Goal: Navigation & Orientation: Find specific page/section

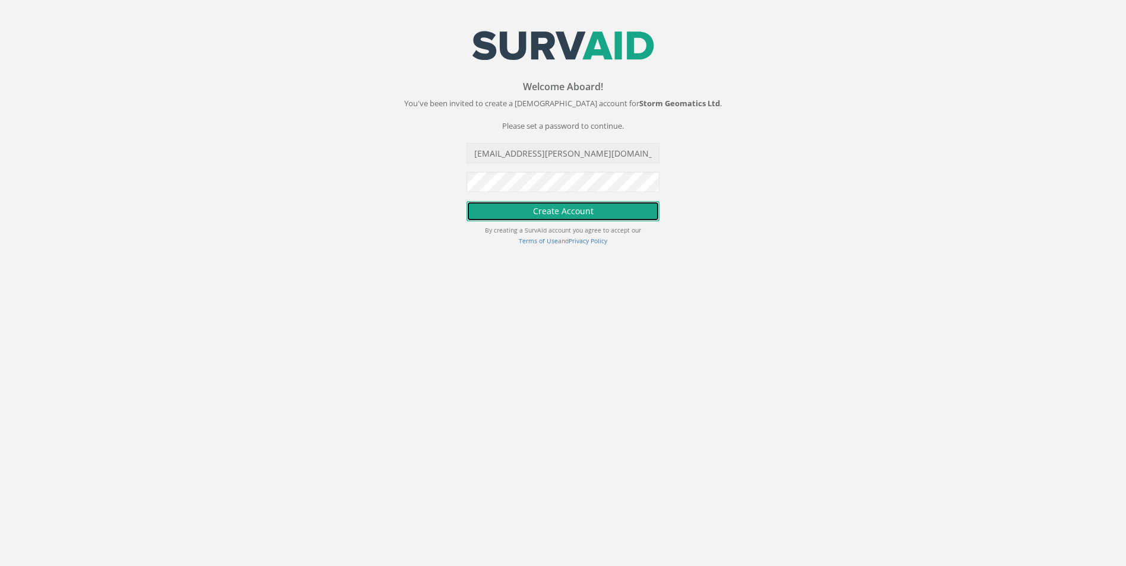
click at [612, 210] on button "Create Account" at bounding box center [562, 211] width 193 height 20
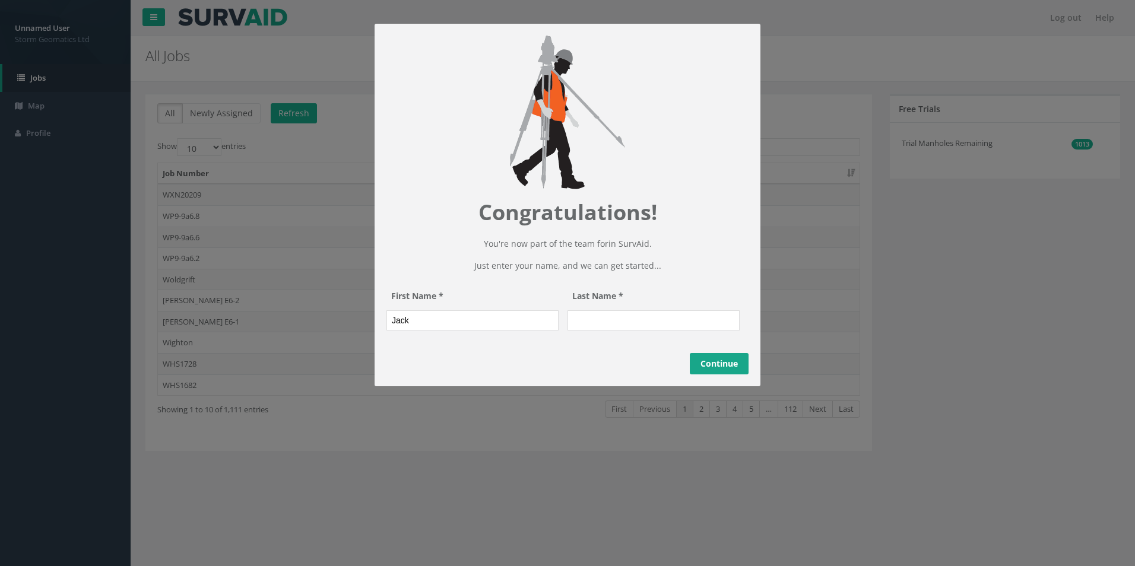
type input "Jack"
type input "[PERSON_NAME]"
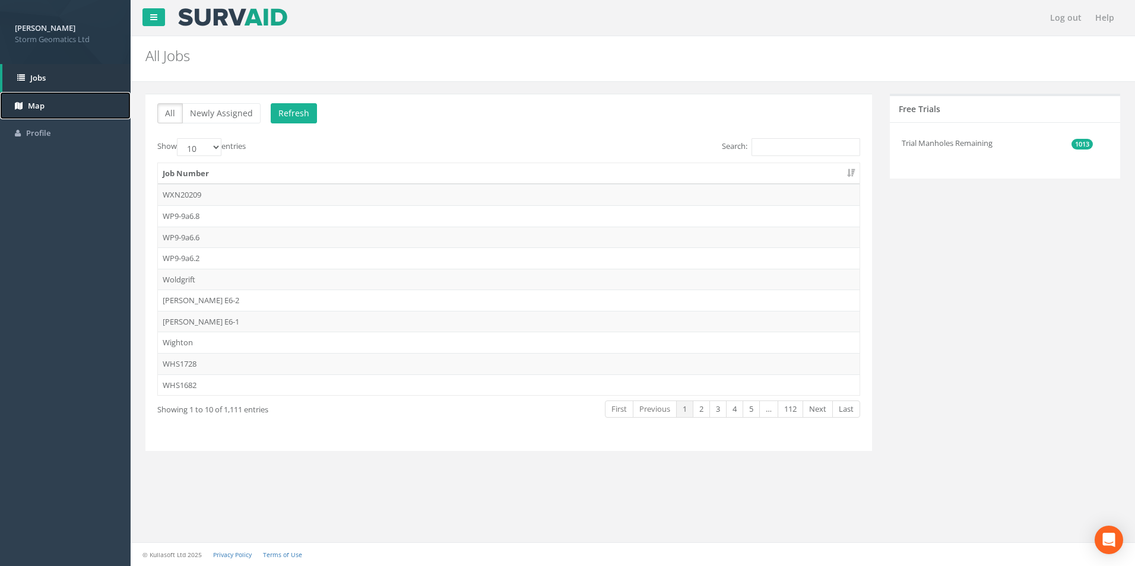
click at [47, 96] on link "Map" at bounding box center [65, 106] width 131 height 28
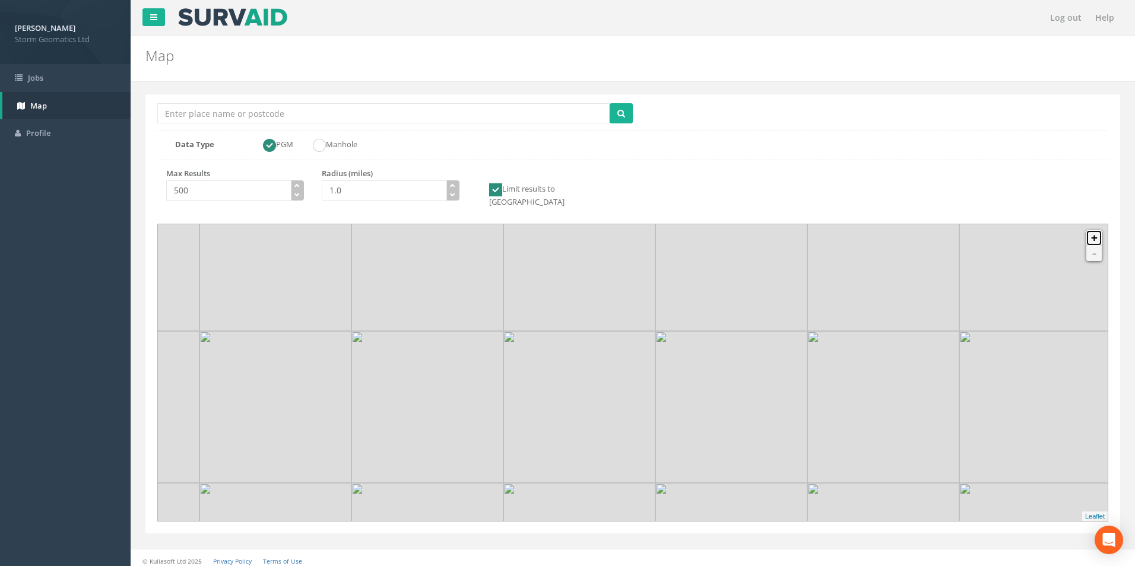
click at [1092, 232] on link "+" at bounding box center [1093, 237] width 15 height 15
drag, startPoint x: 618, startPoint y: 455, endPoint x: 637, endPoint y: 385, distance: 71.8
click at [186, 93] on div at bounding box center [186, 93] width 0 height 0
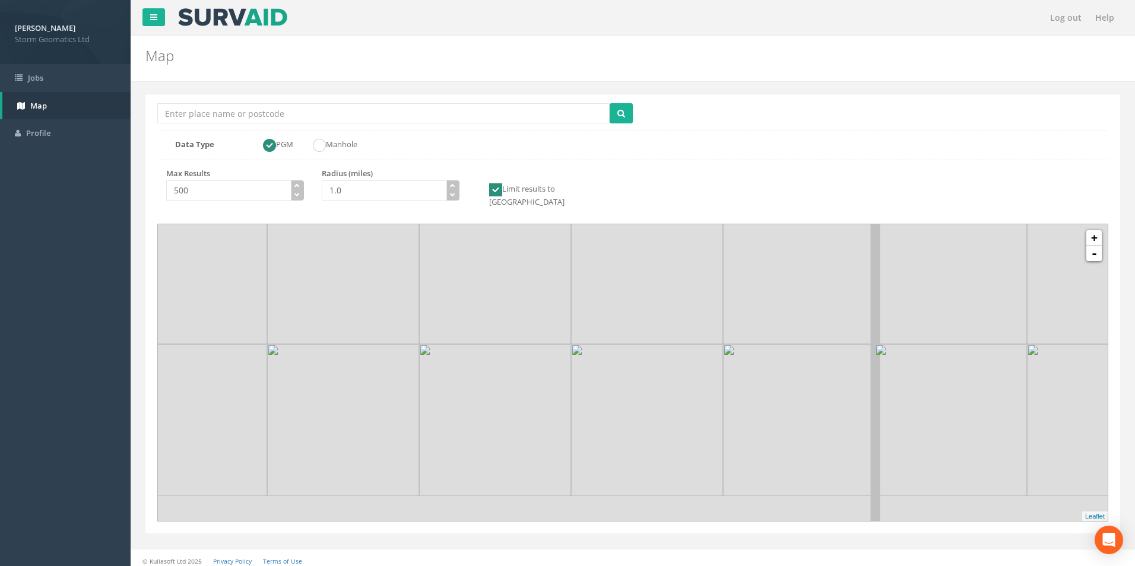
drag, startPoint x: 643, startPoint y: 428, endPoint x: 647, endPoint y: 313, distance: 115.8
click at [649, 309] on img at bounding box center [647, 268] width 152 height 152
drag, startPoint x: 646, startPoint y: 403, endPoint x: 642, endPoint y: 355, distance: 48.8
click at [642, 355] on img at bounding box center [643, 370] width 152 height 152
drag, startPoint x: 679, startPoint y: 434, endPoint x: 676, endPoint y: 357, distance: 77.8
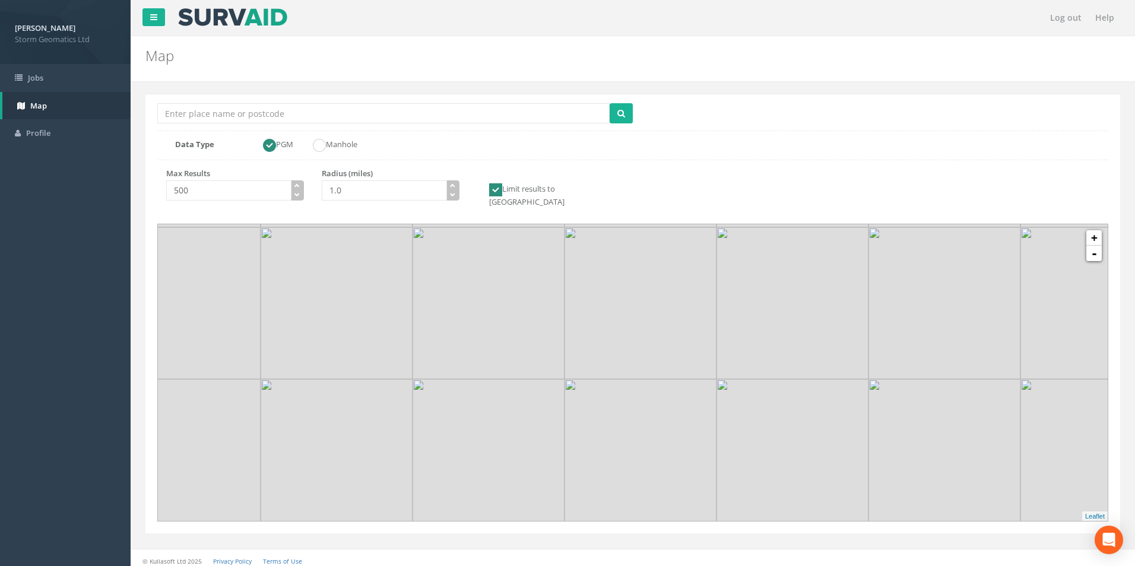
click at [1095, 230] on link "+" at bounding box center [1093, 237] width 15 height 15
click at [1097, 230] on link "+" at bounding box center [1093, 237] width 15 height 15
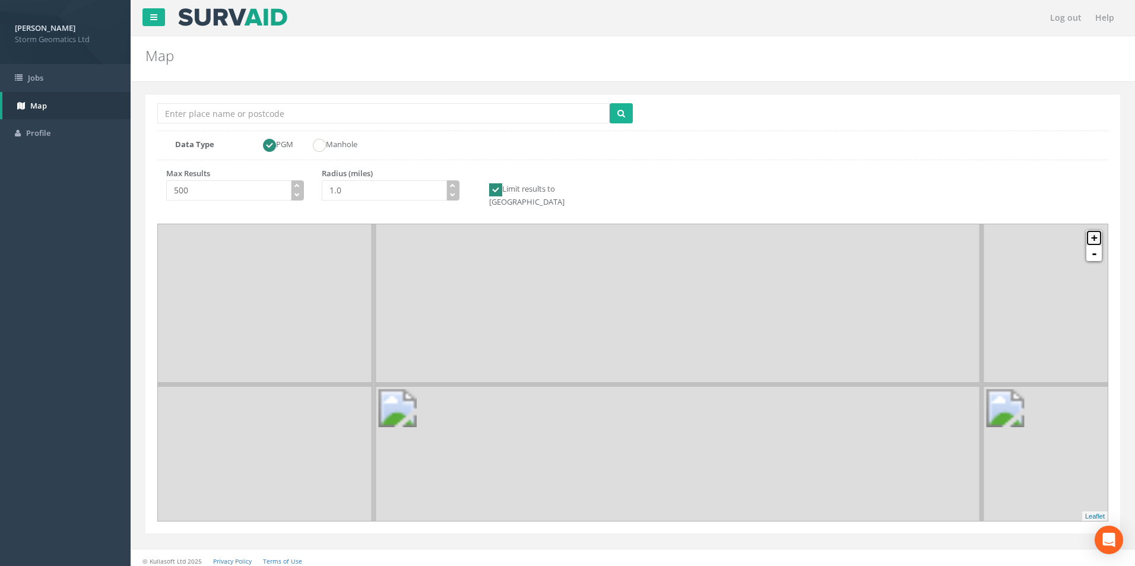
click at [1097, 230] on link "+" at bounding box center [1093, 237] width 15 height 15
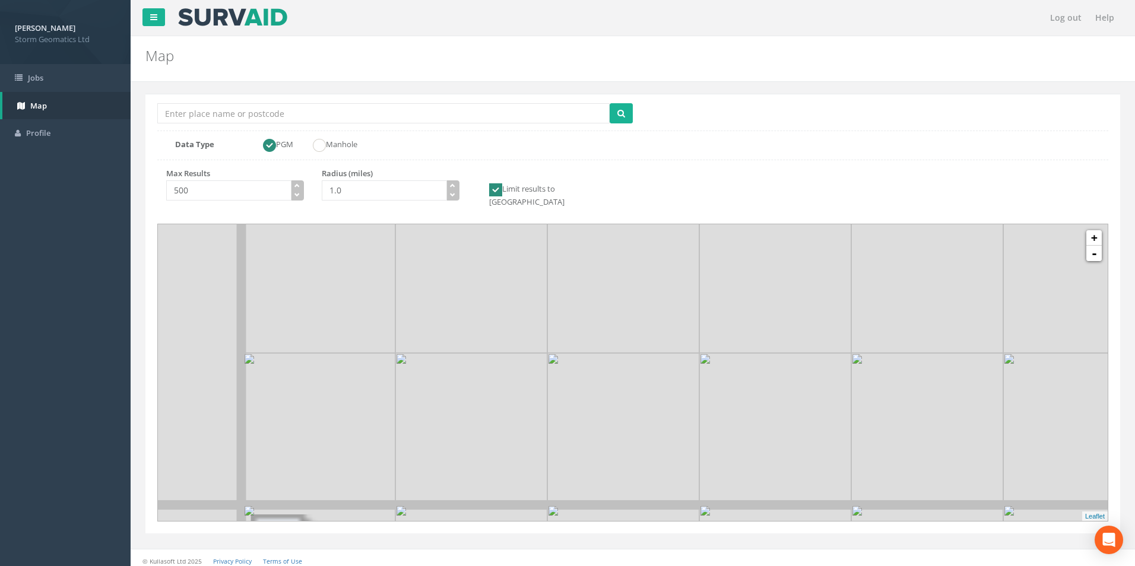
drag, startPoint x: 412, startPoint y: 372, endPoint x: 556, endPoint y: 506, distance: 196.1
click at [547, 505] on img at bounding box center [471, 429] width 152 height 152
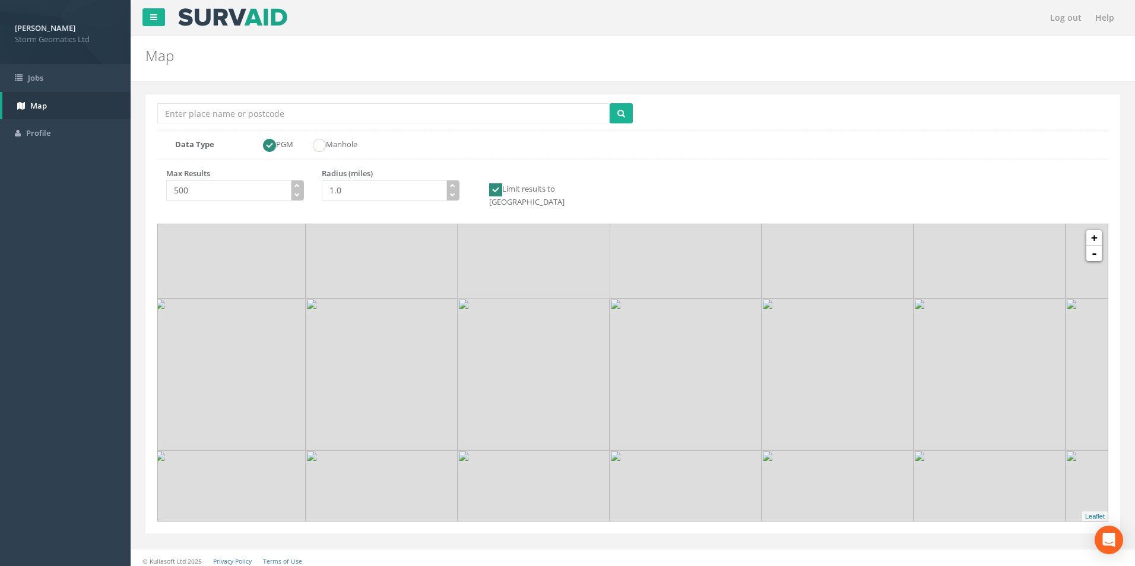
drag, startPoint x: 571, startPoint y: 431, endPoint x: 580, endPoint y: 440, distance: 12.6
click at [580, 440] on img at bounding box center [533, 374] width 152 height 152
click at [1094, 230] on link "+" at bounding box center [1093, 237] width 15 height 15
click at [1095, 230] on link "+" at bounding box center [1093, 237] width 15 height 15
click at [1098, 230] on link "+" at bounding box center [1093, 237] width 15 height 15
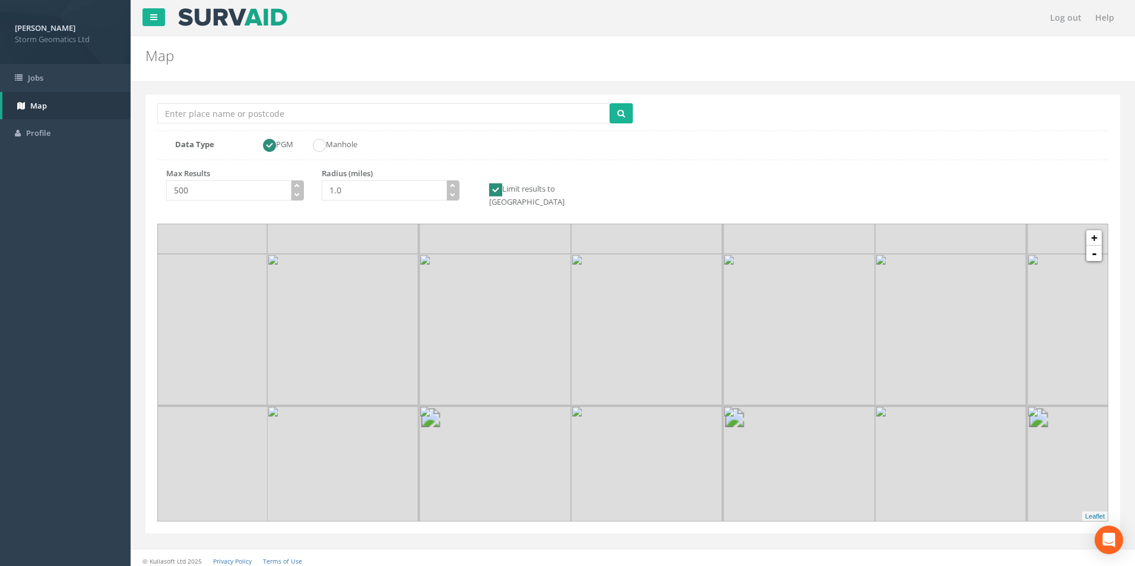
drag, startPoint x: 565, startPoint y: 445, endPoint x: 640, endPoint y: 417, distance: 79.2
click at [640, 417] on img at bounding box center [647, 482] width 152 height 152
drag, startPoint x: 541, startPoint y: 414, endPoint x: 652, endPoint y: 386, distance: 114.4
click at [652, 386] on img at bounding box center [595, 452] width 152 height 152
drag, startPoint x: 574, startPoint y: 385, endPoint x: 651, endPoint y: 437, distance: 93.2
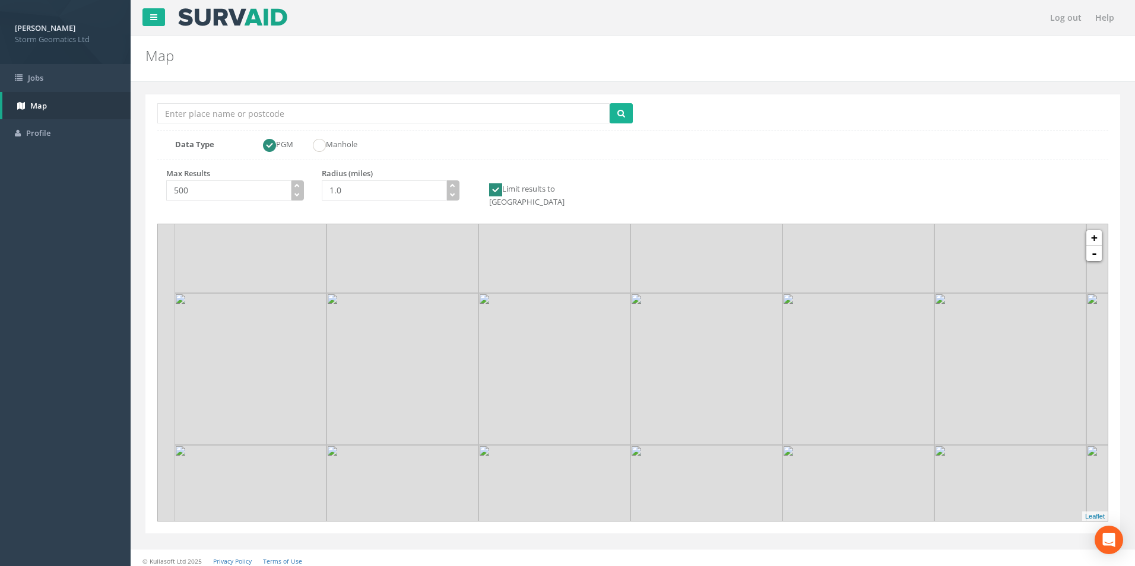
click at [651, 445] on img at bounding box center [706, 521] width 152 height 152
drag, startPoint x: 631, startPoint y: 423, endPoint x: 681, endPoint y: 427, distance: 50.0
click at [681, 427] on img at bounding box center [755, 372] width 152 height 152
click at [1092, 230] on link "+" at bounding box center [1093, 237] width 15 height 15
click at [1093, 230] on link "+" at bounding box center [1093, 237] width 15 height 15
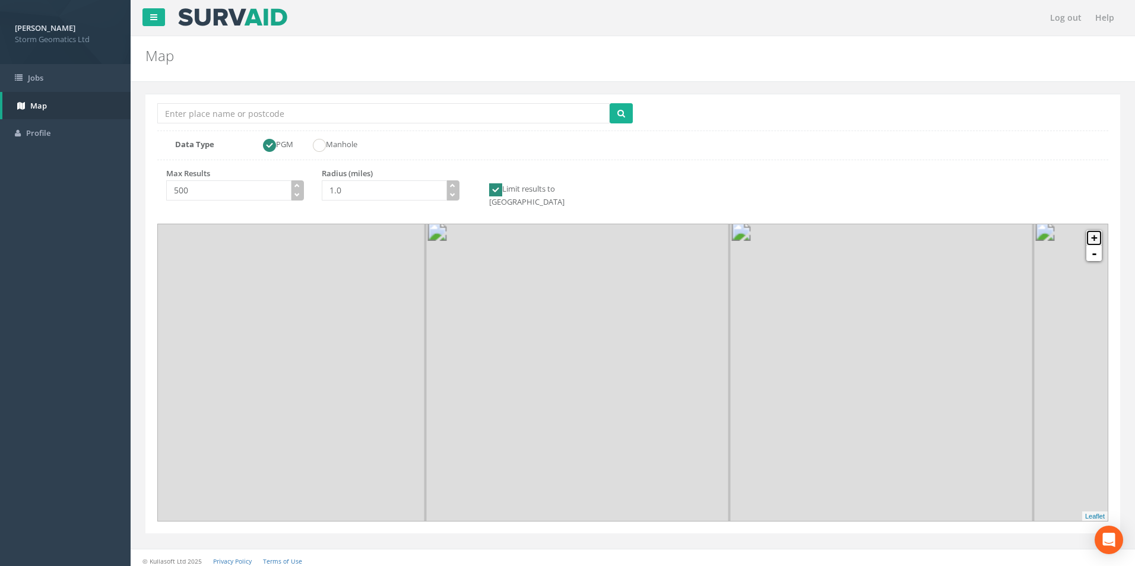
click at [1093, 230] on link "+" at bounding box center [1093, 237] width 15 height 15
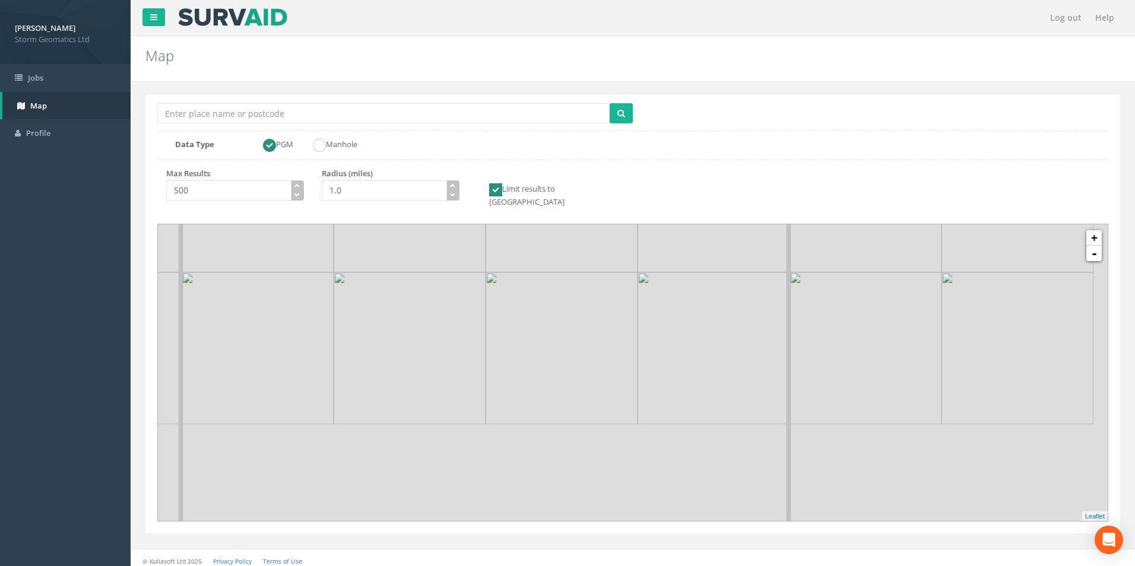
drag, startPoint x: 745, startPoint y: 462, endPoint x: 706, endPoint y: 399, distance: 74.6
click at [706, 399] on img at bounding box center [713, 348] width 152 height 152
drag, startPoint x: 833, startPoint y: 401, endPoint x: 814, endPoint y: 395, distance: 19.2
click at [725, 370] on img at bounding box center [754, 312] width 152 height 152
drag, startPoint x: 829, startPoint y: 403, endPoint x: 609, endPoint y: 308, distance: 240.0
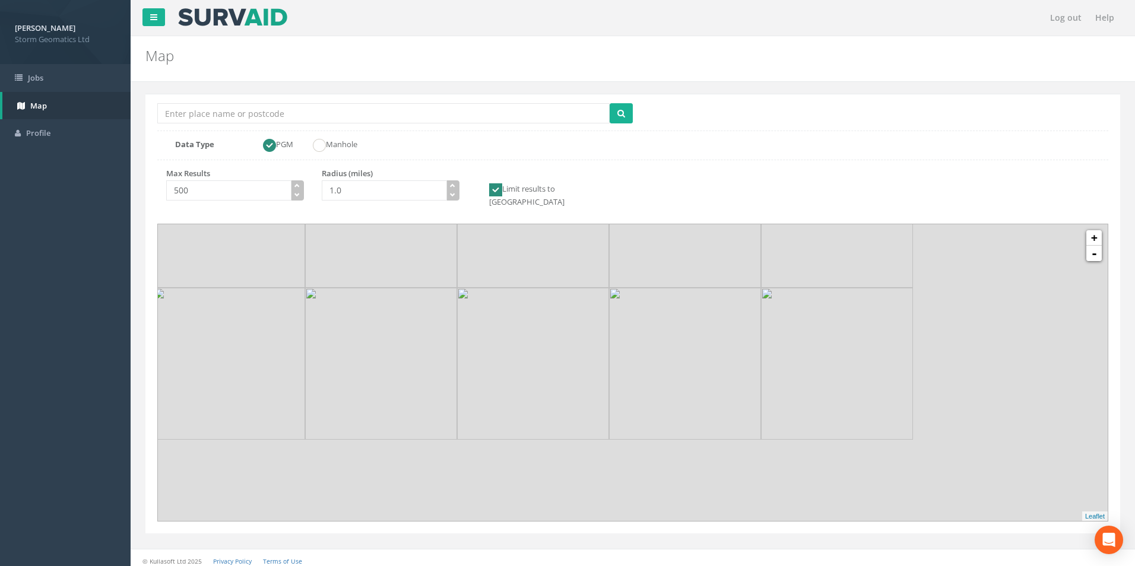
click at [608, 303] on img at bounding box center [533, 364] width 152 height 152
drag, startPoint x: 815, startPoint y: 468, endPoint x: 675, endPoint y: 383, distance: 162.9
click at [672, 380] on img at bounding box center [697, 430] width 152 height 152
click at [1095, 230] on link "+" at bounding box center [1093, 237] width 15 height 15
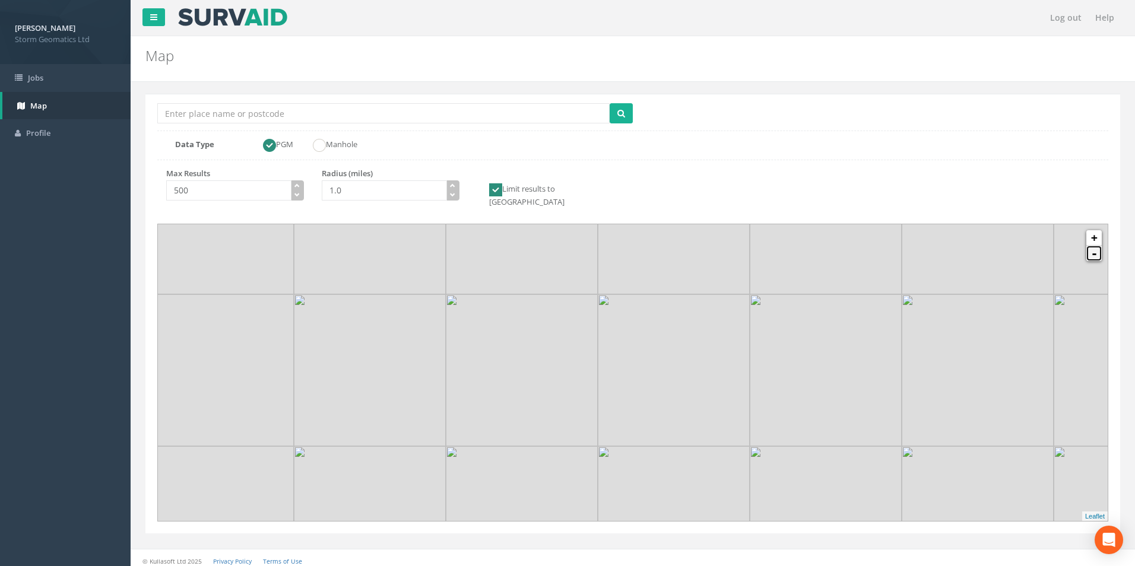
click at [1096, 246] on link "-" at bounding box center [1093, 253] width 15 height 15
drag, startPoint x: 726, startPoint y: 409, endPoint x: 593, endPoint y: 252, distance: 205.9
click at [593, 252] on img at bounding box center [573, 287] width 152 height 152
drag, startPoint x: 631, startPoint y: 364, endPoint x: 628, endPoint y: 502, distance: 138.3
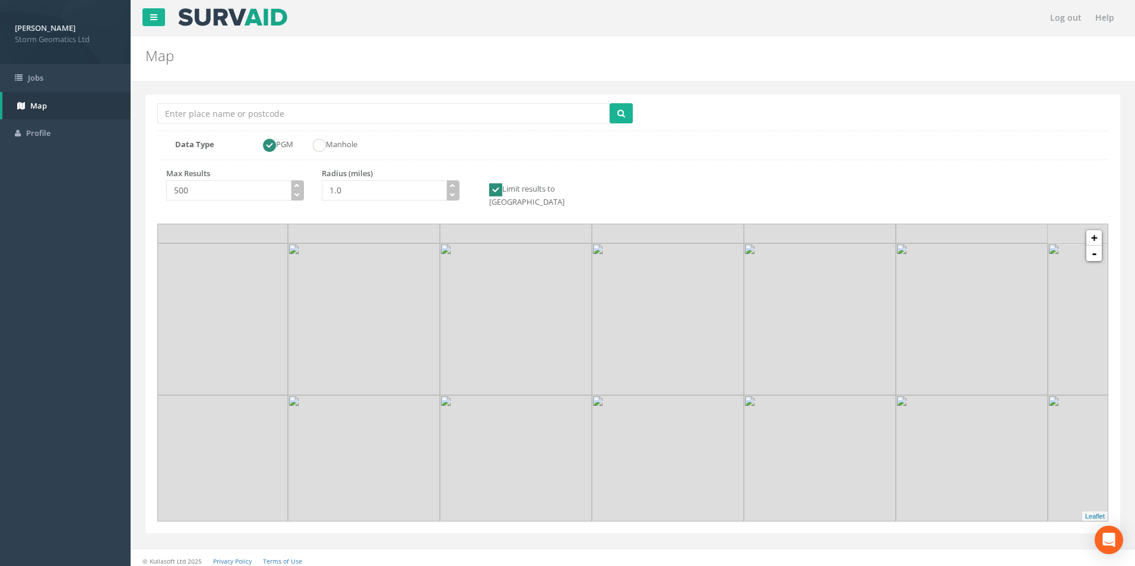
click at [637, 544] on div "Log out Help Map Location Search Box Multiple Locations Found Data Type PGM Man…" at bounding box center [633, 286] width 1004 height 572
drag, startPoint x: 651, startPoint y: 297, endPoint x: 661, endPoint y: 369, distance: 73.1
click at [701, 496] on img at bounding box center [707, 490] width 152 height 152
drag, startPoint x: 661, startPoint y: 324, endPoint x: 716, endPoint y: 506, distance: 189.8
click at [187, 11] on div at bounding box center [187, 11] width 0 height 0
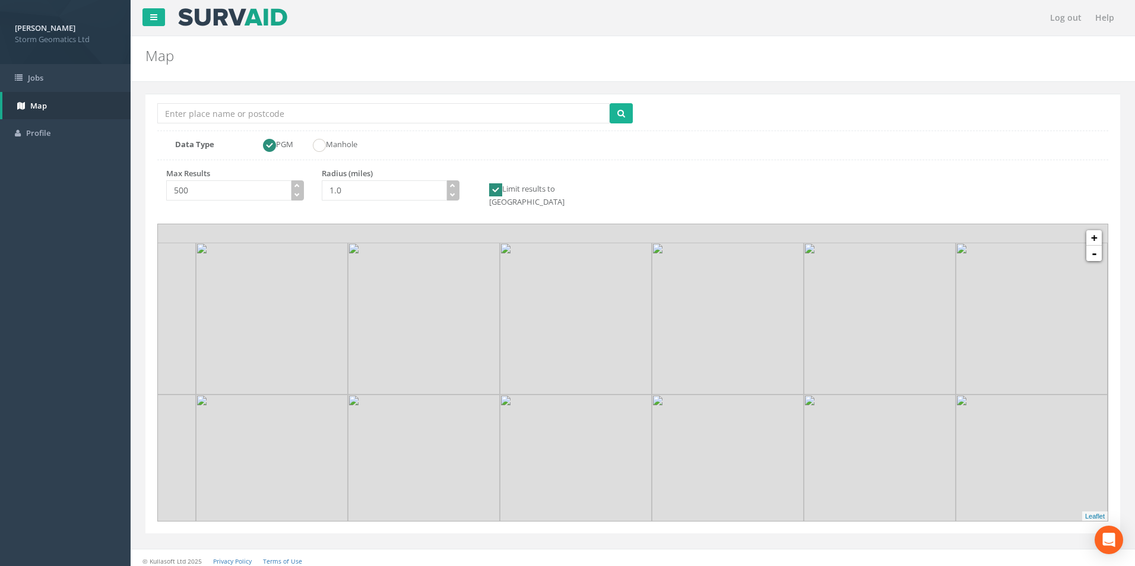
drag, startPoint x: 720, startPoint y: 391, endPoint x: 655, endPoint y: 426, distance: 73.5
click at [655, 426] on img at bounding box center [728, 471] width 152 height 152
drag, startPoint x: 768, startPoint y: 409, endPoint x: 391, endPoint y: 363, distance: 379.6
click at [391, 363] on img at bounding box center [353, 426] width 152 height 152
click at [1096, 230] on link "+" at bounding box center [1093, 237] width 15 height 15
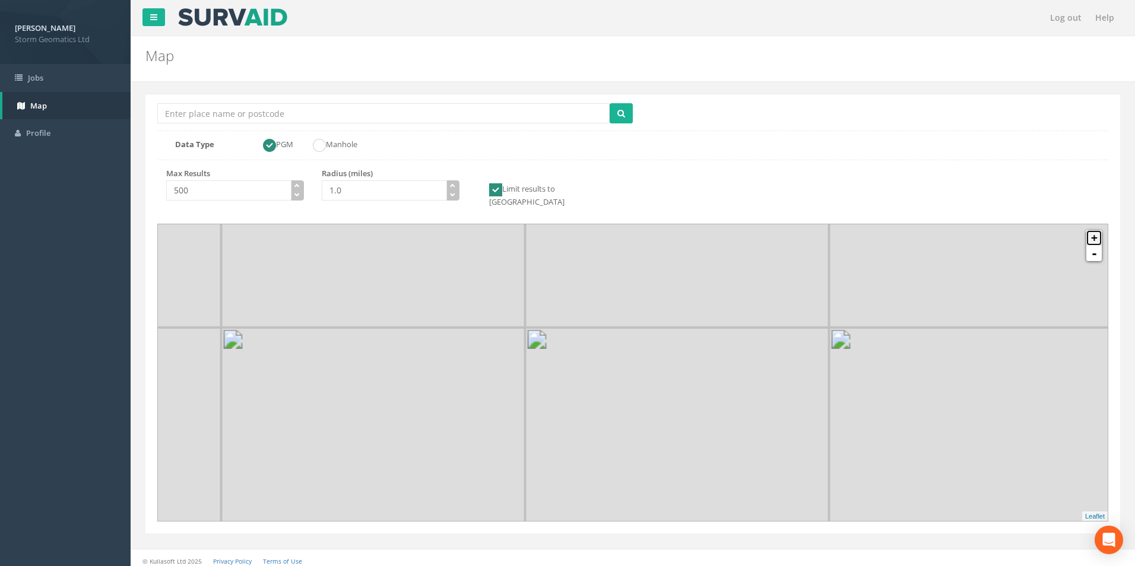
click at [1096, 230] on link "+" at bounding box center [1093, 237] width 15 height 15
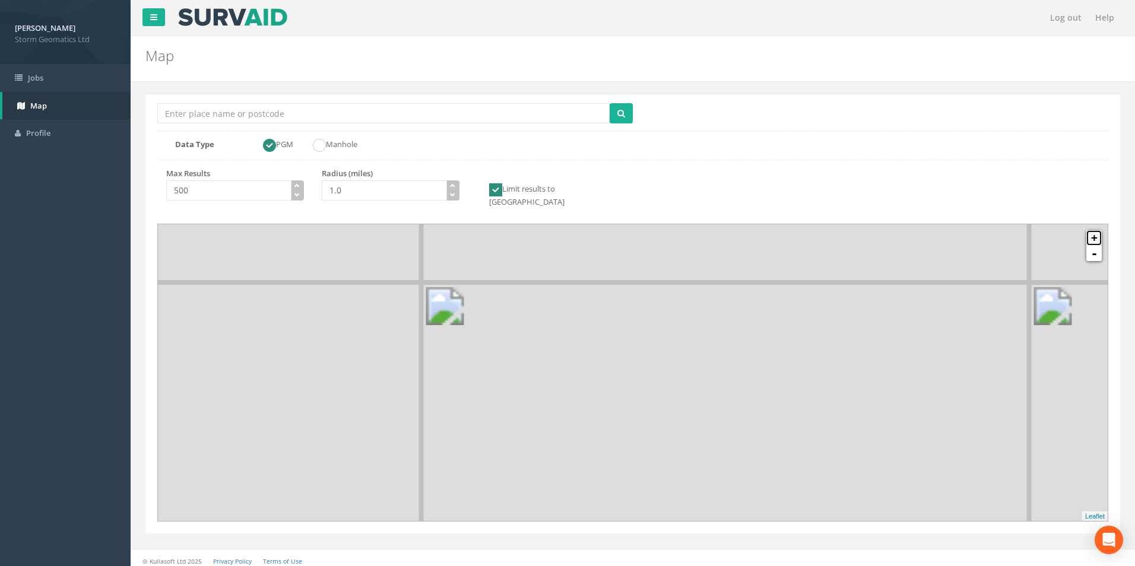
click at [1096, 230] on link "+" at bounding box center [1093, 237] width 15 height 15
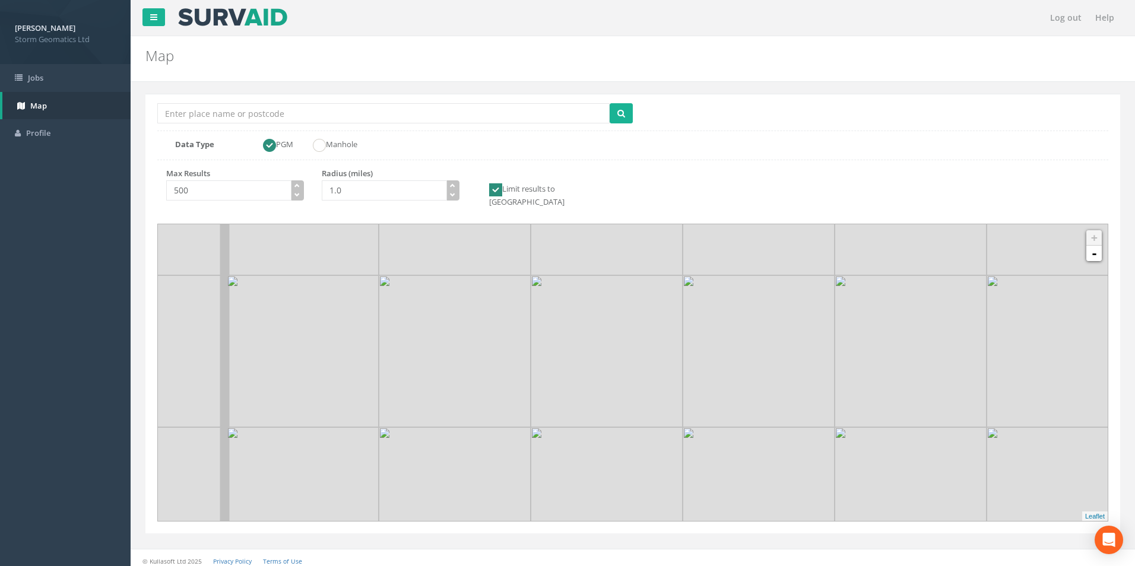
drag, startPoint x: 663, startPoint y: 453, endPoint x: 673, endPoint y: 384, distance: 69.5
click at [673, 384] on img at bounding box center [606, 351] width 152 height 152
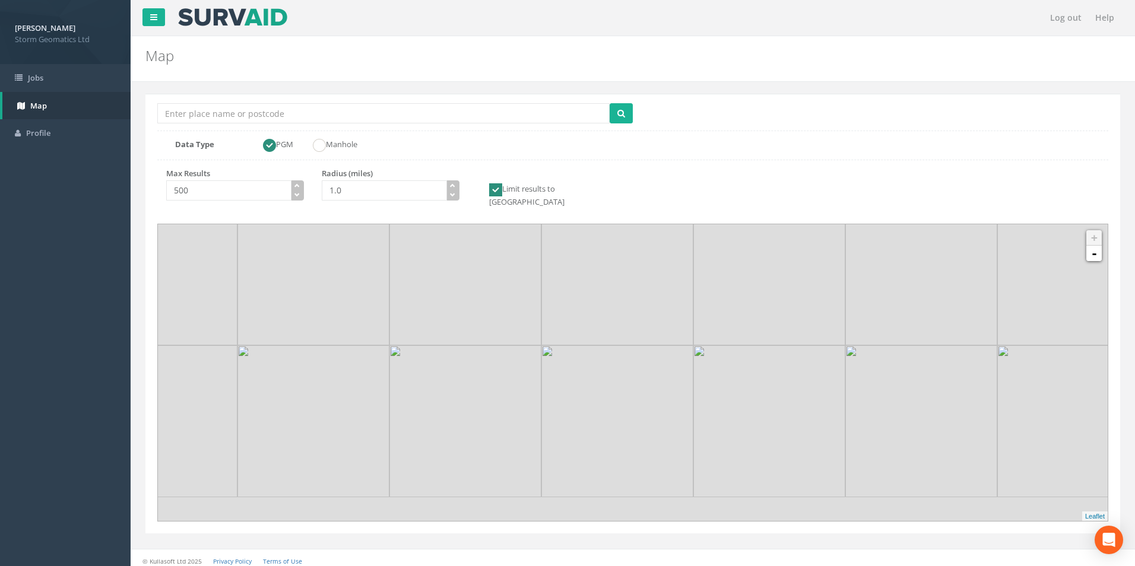
drag, startPoint x: 773, startPoint y: 447, endPoint x: 784, endPoint y: 366, distance: 82.6
click at [784, 366] on img at bounding box center [769, 421] width 152 height 152
click at [1097, 246] on link "-" at bounding box center [1093, 253] width 15 height 15
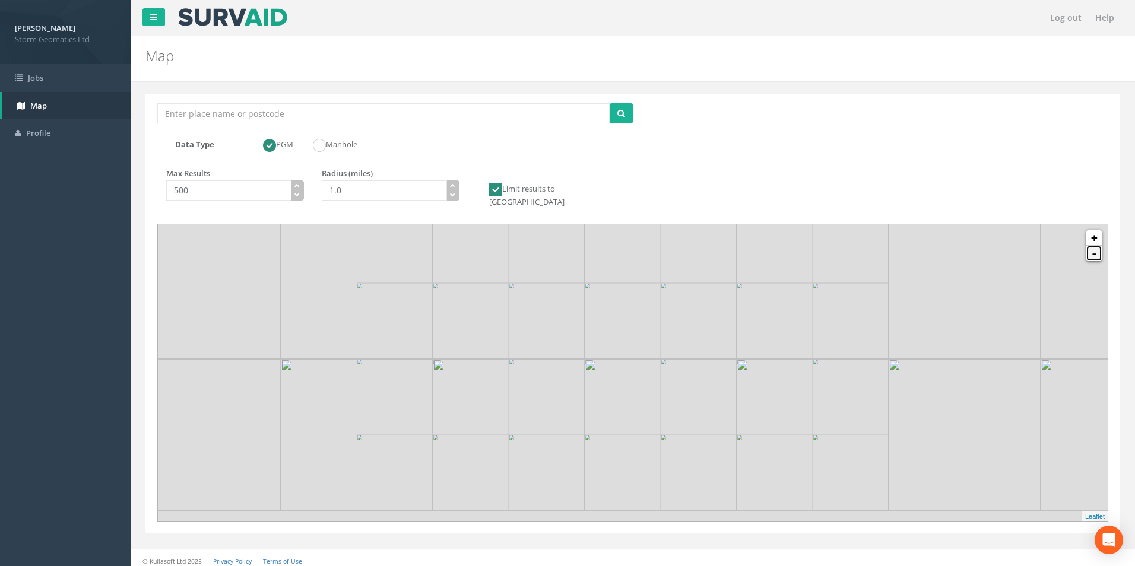
click at [1097, 246] on link "-" at bounding box center [1093, 253] width 15 height 15
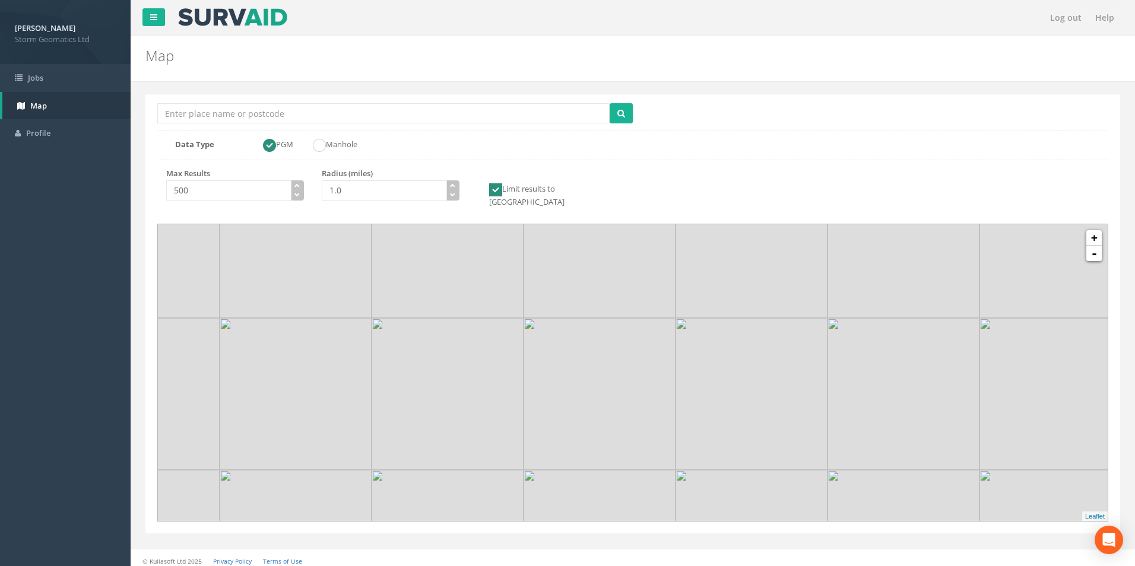
drag, startPoint x: 892, startPoint y: 385, endPoint x: 832, endPoint y: 415, distance: 67.1
click at [836, 416] on img at bounding box center [903, 394] width 152 height 152
drag, startPoint x: 641, startPoint y: 290, endPoint x: 528, endPoint y: 402, distance: 158.6
click at [526, 427] on img at bounding box center [492, 371] width 152 height 152
drag, startPoint x: 572, startPoint y: 346, endPoint x: 654, endPoint y: 331, distance: 83.2
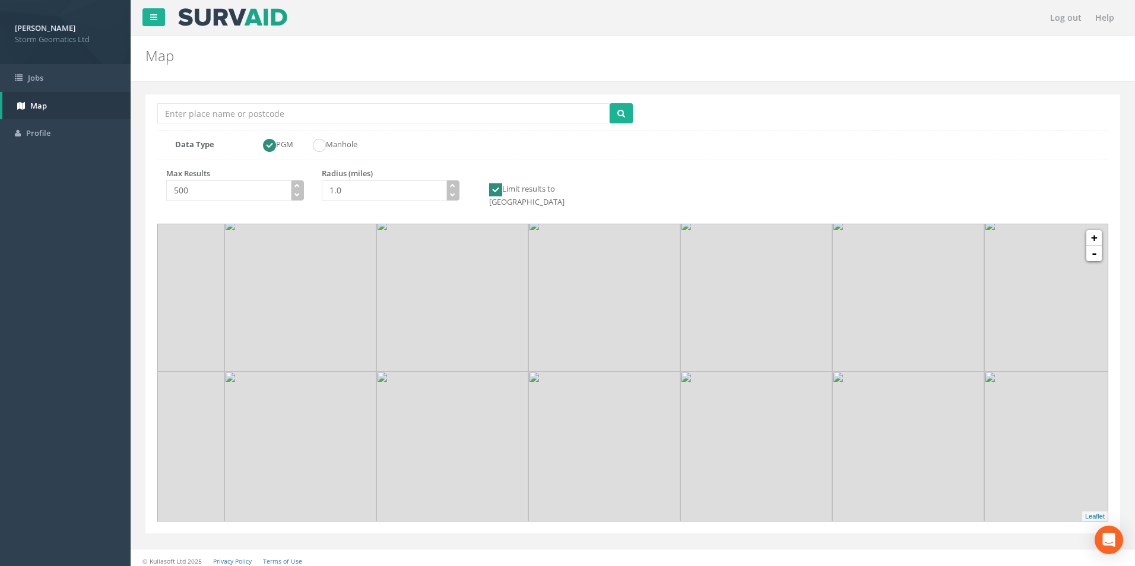
click at [536, 418] on img at bounding box center [604, 447] width 152 height 152
drag, startPoint x: 657, startPoint y: 329, endPoint x: 490, endPoint y: 421, distance: 191.2
click at [490, 421] on img at bounding box center [433, 390] width 152 height 152
drag, startPoint x: 706, startPoint y: 338, endPoint x: 497, endPoint y: 443, distance: 234.1
click at [582, 443] on img at bounding box center [658, 433] width 152 height 152
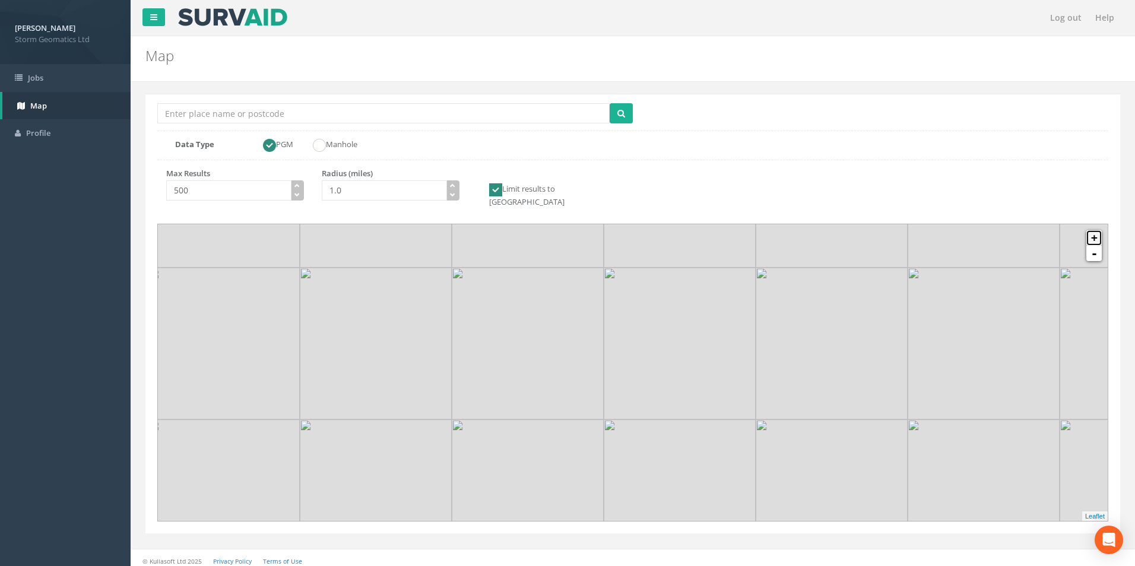
click at [1093, 230] on link "+" at bounding box center [1093, 237] width 15 height 15
drag, startPoint x: 656, startPoint y: 357, endPoint x: 615, endPoint y: 401, distance: 60.0
click at [615, 401] on img at bounding box center [599, 468] width 152 height 152
drag, startPoint x: 776, startPoint y: 393, endPoint x: 652, endPoint y: 417, distance: 126.4
click at [667, 417] on img at bounding box center [743, 475] width 152 height 152
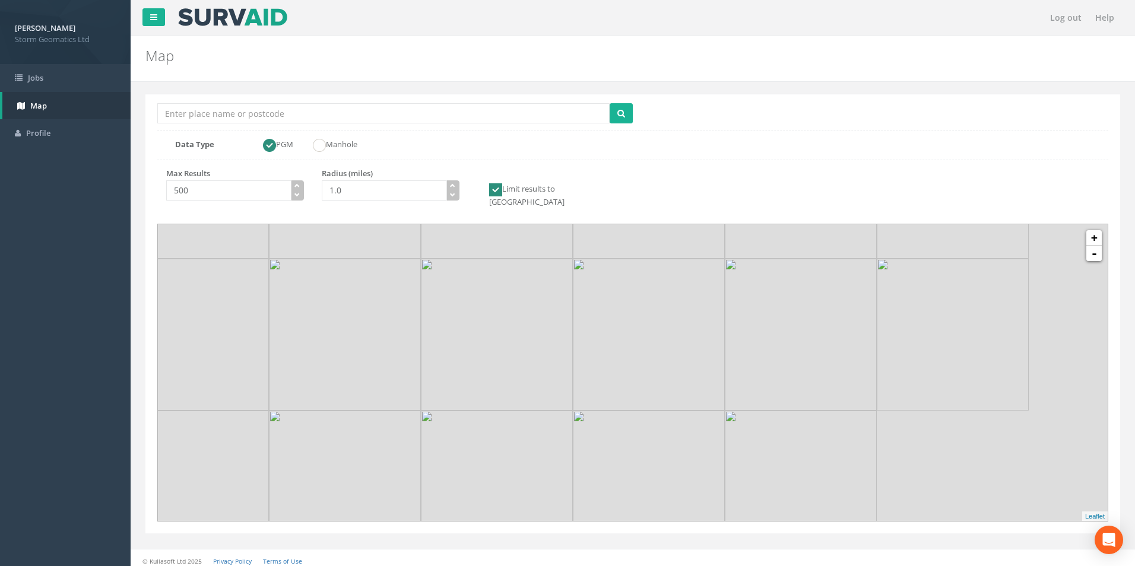
drag, startPoint x: 886, startPoint y: 422, endPoint x: 925, endPoint y: 411, distance: 40.8
click at [764, 259] on img at bounding box center [801, 335] width 152 height 152
drag, startPoint x: 857, startPoint y: 361, endPoint x: 843, endPoint y: 349, distance: 18.5
click at [843, 349] on img at bounding box center [843, 412] width 152 height 152
drag, startPoint x: 536, startPoint y: 371, endPoint x: 562, endPoint y: 266, distance: 108.2
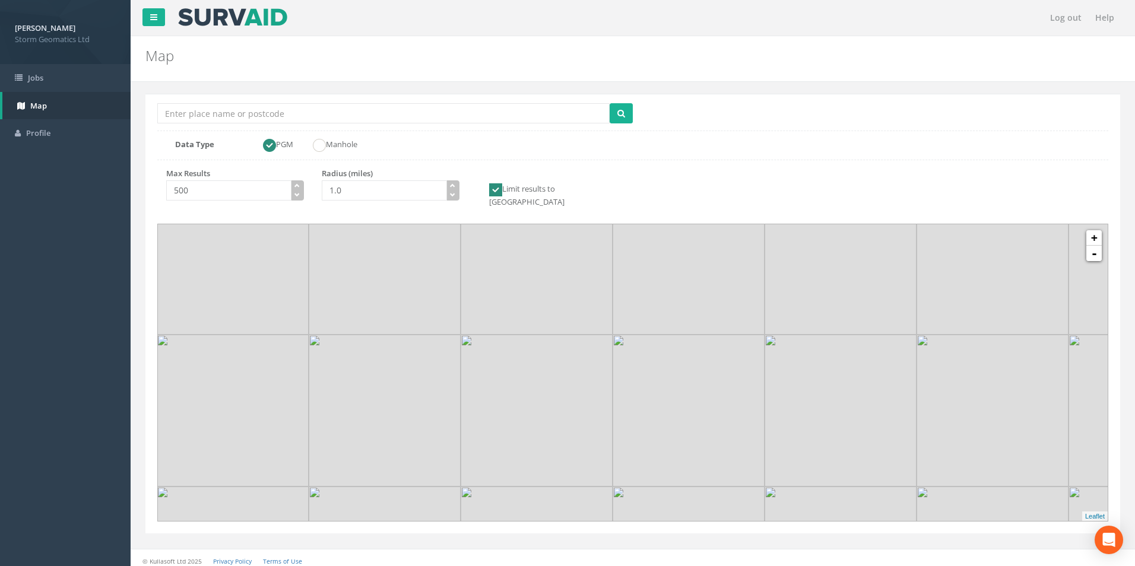
click at [562, 335] on img at bounding box center [536, 411] width 152 height 152
drag, startPoint x: 514, startPoint y: 406, endPoint x: 544, endPoint y: 254, distance: 155.4
click at [532, 280] on img at bounding box center [456, 356] width 152 height 152
click at [560, 294] on img at bounding box center [484, 360] width 152 height 152
drag, startPoint x: 520, startPoint y: 307, endPoint x: 629, endPoint y: 371, distance: 126.6
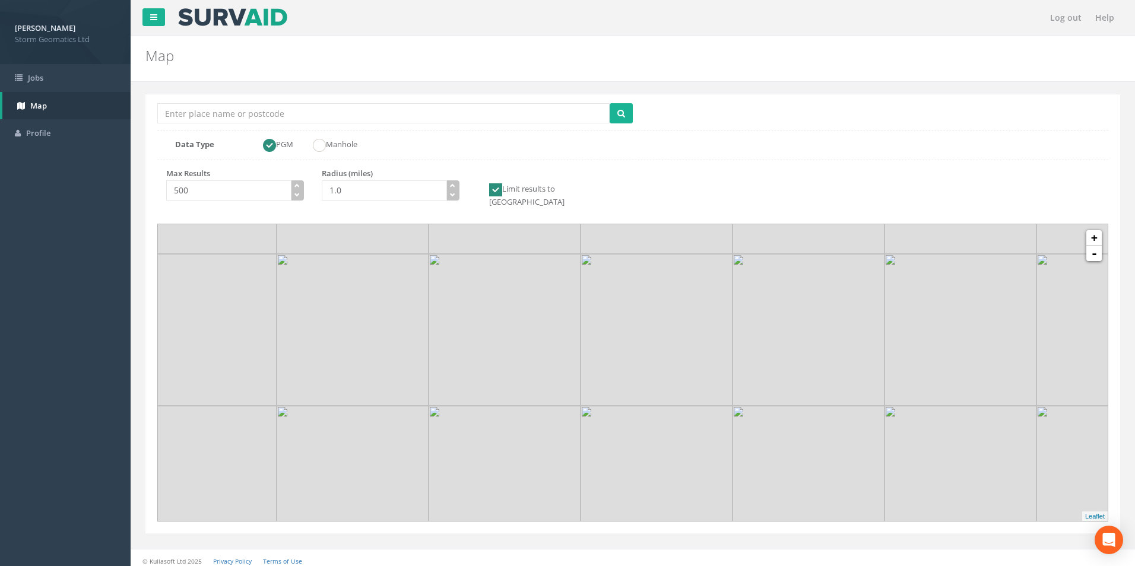
click at [580, 373] on img at bounding box center [504, 330] width 152 height 152
drag, startPoint x: 474, startPoint y: 376, endPoint x: 663, endPoint y: 290, distance: 207.9
click at [665, 285] on img at bounding box center [637, 288] width 152 height 152
drag, startPoint x: 606, startPoint y: 443, endPoint x: 584, endPoint y: 233, distance: 211.2
click at [584, 344] on img at bounding box center [643, 420] width 152 height 152
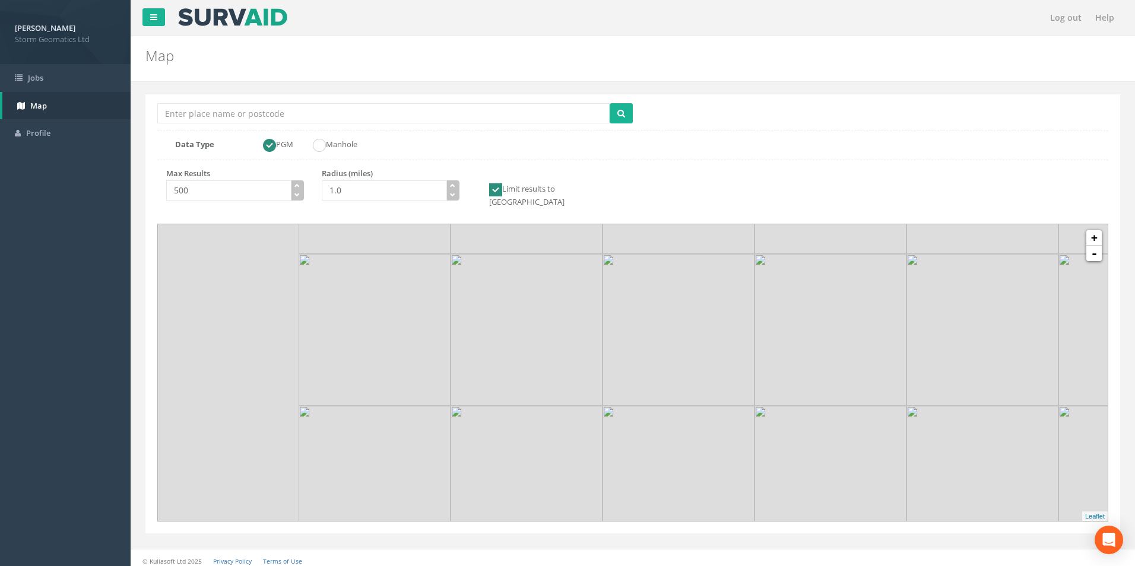
drag, startPoint x: 484, startPoint y: 368, endPoint x: 643, endPoint y: 321, distance: 165.4
click at [754, 323] on img at bounding box center [678, 330] width 152 height 152
drag, startPoint x: 547, startPoint y: 306, endPoint x: 735, endPoint y: 265, distance: 192.5
drag, startPoint x: 715, startPoint y: 347, endPoint x: 654, endPoint y: 249, distance: 115.6
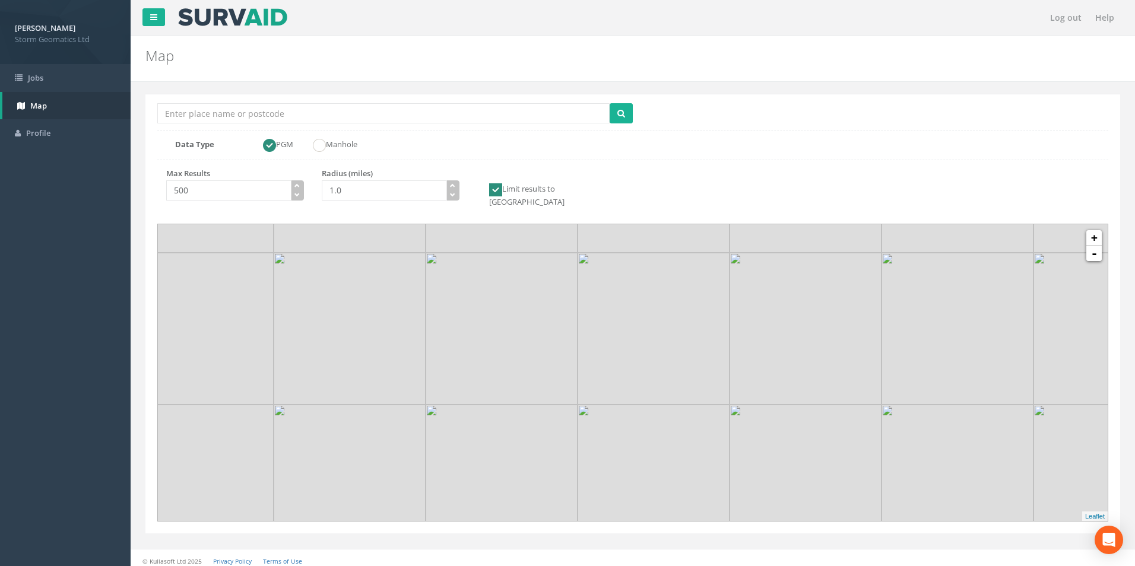
click at [654, 253] on img at bounding box center [653, 329] width 152 height 152
drag, startPoint x: 680, startPoint y: 348, endPoint x: 641, endPoint y: 246, distance: 108.6
click at [669, 306] on img at bounding box center [745, 382] width 152 height 152
drag, startPoint x: 576, startPoint y: 377, endPoint x: 609, endPoint y: 281, distance: 101.7
click at [605, 367] on img at bounding box center [557, 443] width 152 height 152
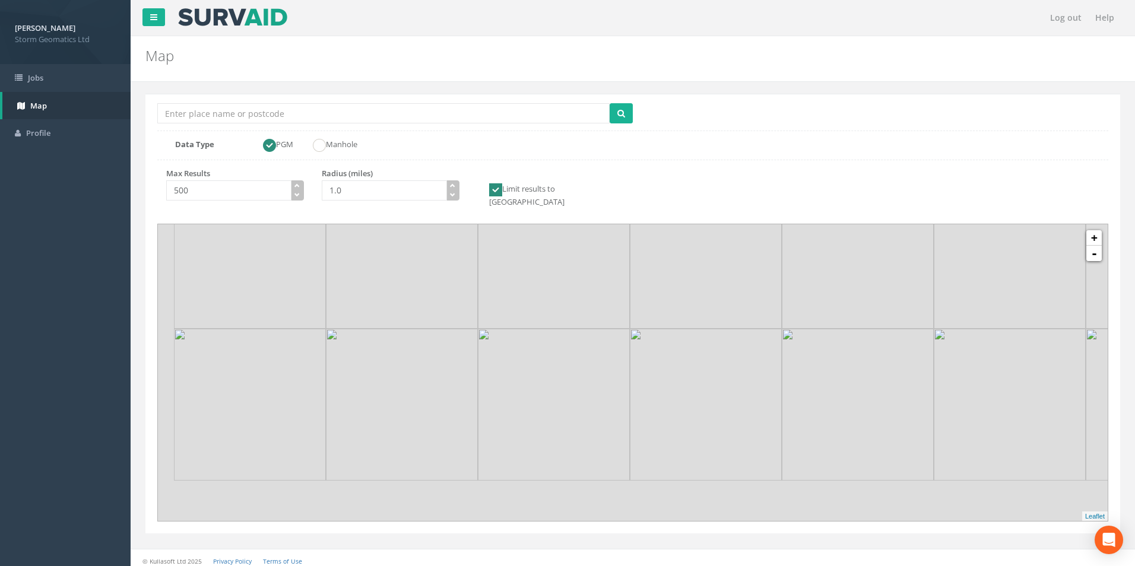
drag, startPoint x: 553, startPoint y: 382, endPoint x: 676, endPoint y: 310, distance: 142.8
click at [676, 310] on img at bounding box center [706, 253] width 152 height 152
drag, startPoint x: 438, startPoint y: 357, endPoint x: 596, endPoint y: 281, distance: 175.2
click at [535, 296] on img at bounding box center [459, 372] width 152 height 152
drag, startPoint x: 612, startPoint y: 367, endPoint x: 754, endPoint y: 306, distance: 154.2
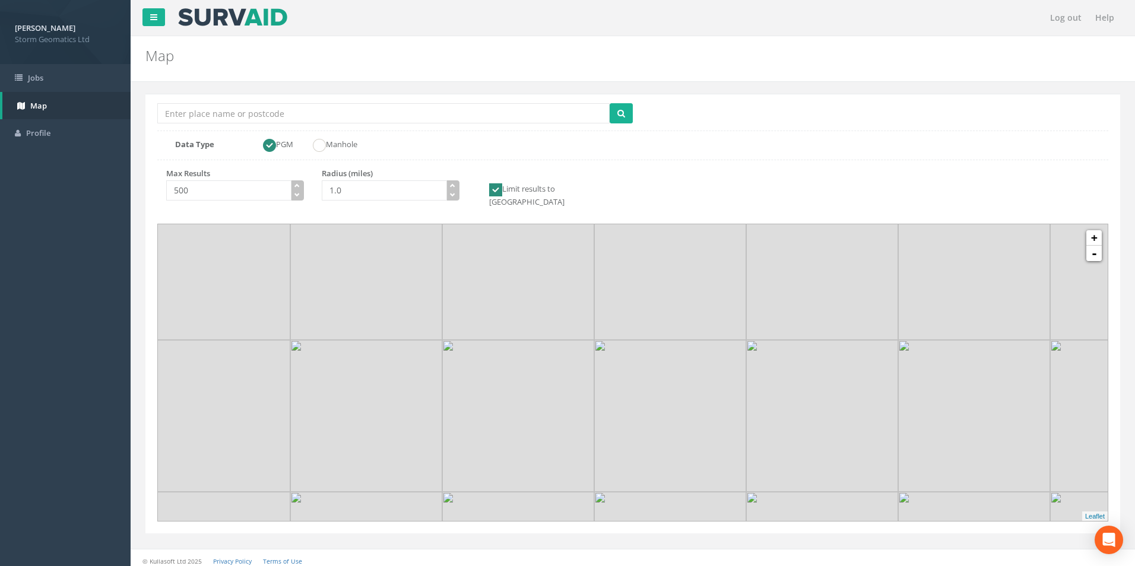
click at [746, 340] on img at bounding box center [670, 416] width 152 height 152
drag, startPoint x: 676, startPoint y: 351, endPoint x: 697, endPoint y: 256, distance: 96.5
click at [697, 256] on img at bounding box center [723, 313] width 152 height 152
drag, startPoint x: 681, startPoint y: 379, endPoint x: 721, endPoint y: 249, distance: 135.3
click at [727, 232] on img at bounding box center [768, 272] width 152 height 152
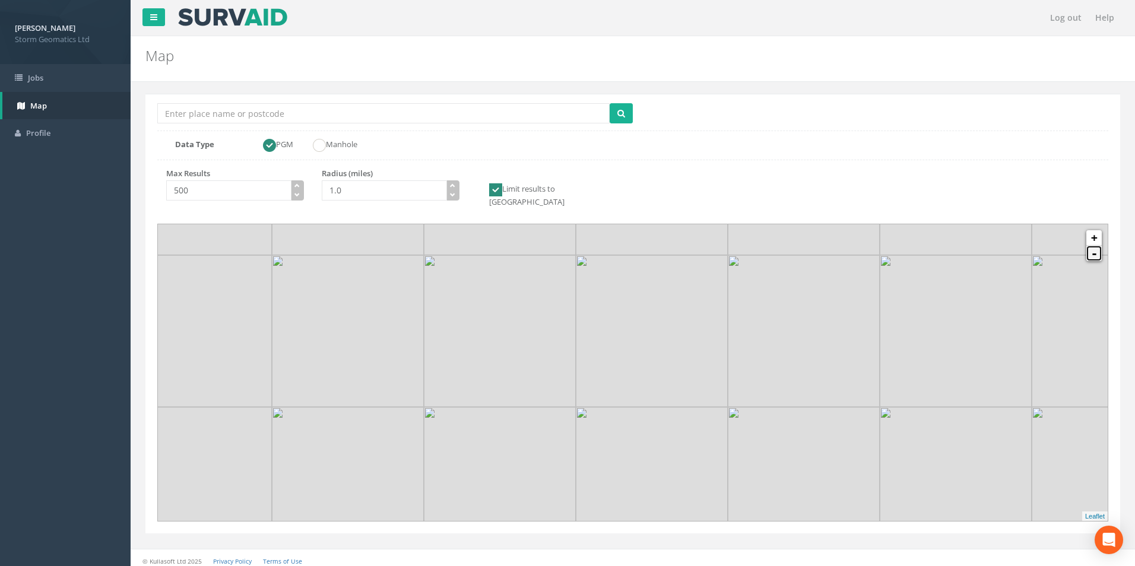
click at [1094, 246] on link "-" at bounding box center [1093, 253] width 15 height 15
drag, startPoint x: 676, startPoint y: 349, endPoint x: 744, endPoint y: 277, distance: 99.1
click at [744, 277] on img at bounding box center [721, 309] width 152 height 152
drag, startPoint x: 660, startPoint y: 364, endPoint x: 685, endPoint y: 313, distance: 57.3
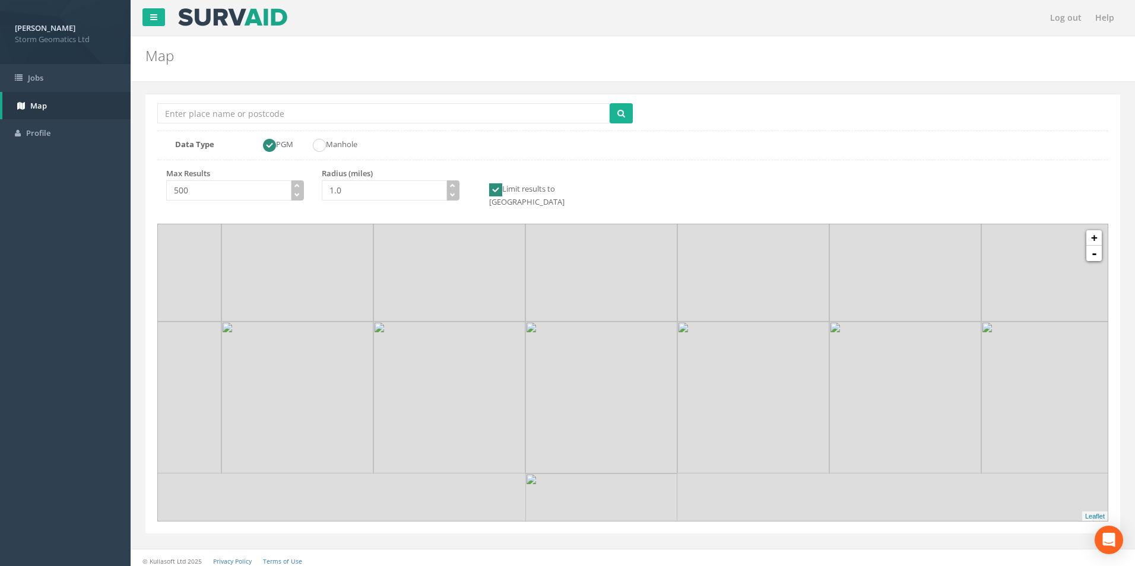
click at [685, 322] on img at bounding box center [753, 398] width 152 height 152
click at [677, 379] on img at bounding box center [753, 398] width 152 height 152
drag, startPoint x: 676, startPoint y: 332, endPoint x: 643, endPoint y: 428, distance: 101.1
click at [643, 428] on img at bounding box center [663, 396] width 152 height 152
drag, startPoint x: 659, startPoint y: 409, endPoint x: 641, endPoint y: 424, distance: 24.0
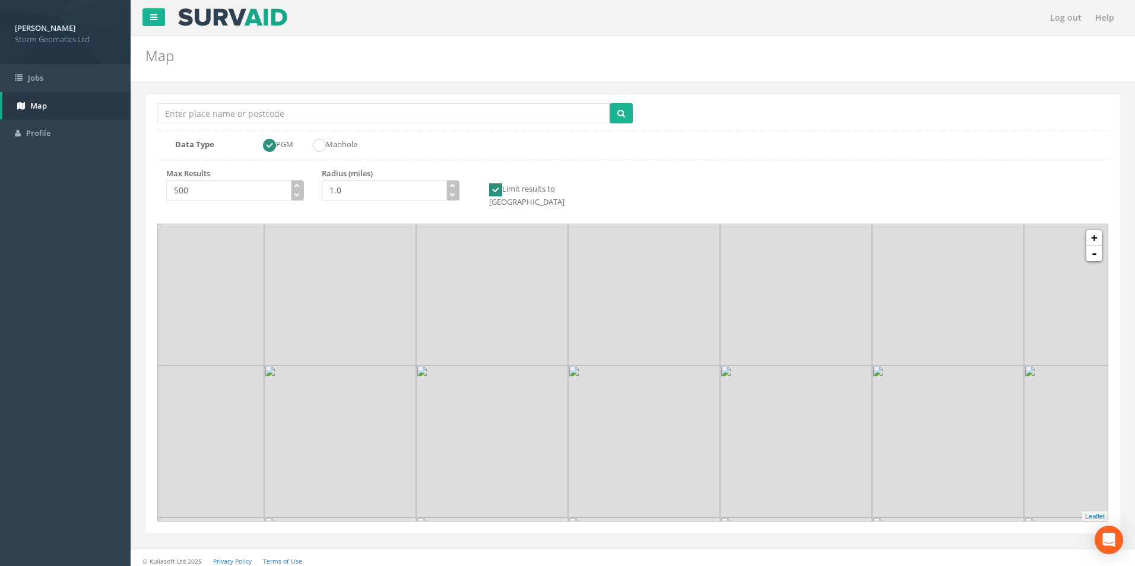
click at [638, 433] on img at bounding box center [644, 442] width 152 height 152
drag, startPoint x: 691, startPoint y: 354, endPoint x: 668, endPoint y: 398, distance: 49.9
click at [668, 395] on img at bounding box center [622, 319] width 152 height 152
drag, startPoint x: 702, startPoint y: 361, endPoint x: 671, endPoint y: 446, distance: 90.5
click at [675, 439] on img at bounding box center [751, 363] width 152 height 152
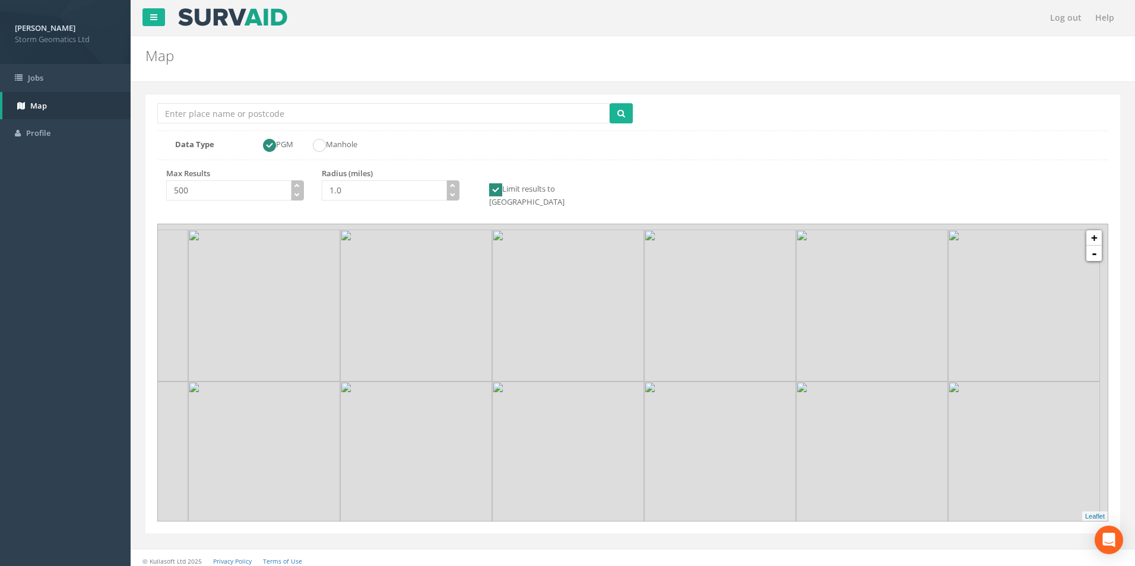
drag, startPoint x: 688, startPoint y: 400, endPoint x: 671, endPoint y: 428, distance: 33.1
click at [676, 440] on img at bounding box center [720, 458] width 152 height 152
drag, startPoint x: 767, startPoint y: 332, endPoint x: 738, endPoint y: 343, distance: 30.4
click at [738, 343] on img at bounding box center [678, 364] width 152 height 152
drag, startPoint x: 725, startPoint y: 395, endPoint x: 714, endPoint y: 388, distance: 12.8
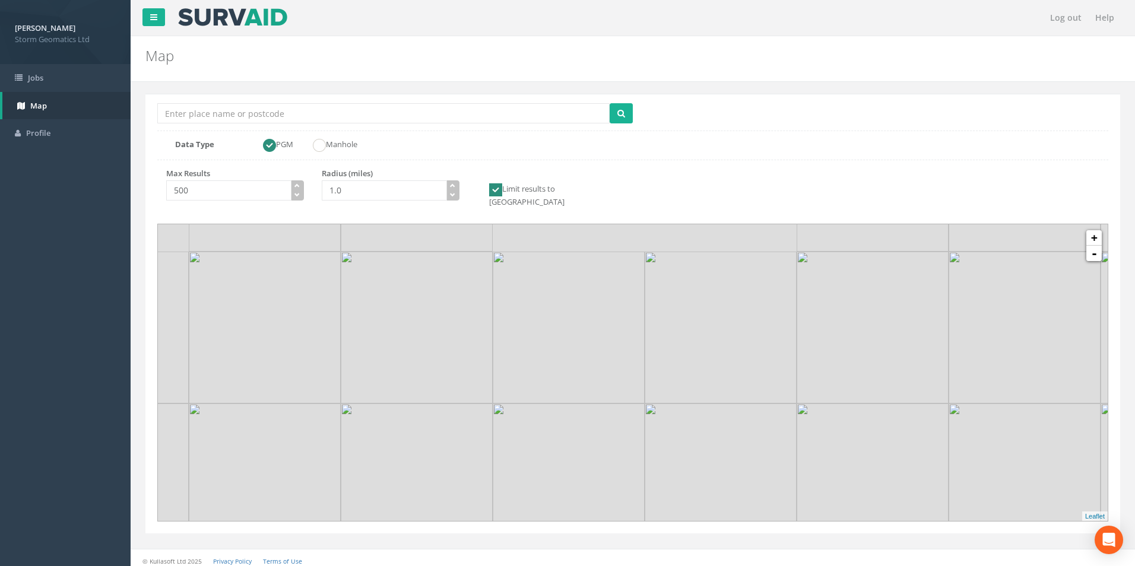
click at [784, 469] on img at bounding box center [720, 479] width 152 height 152
drag, startPoint x: 592, startPoint y: 295, endPoint x: 723, endPoint y: 376, distance: 154.3
click at [722, 376] on img at bounding box center [690, 399] width 152 height 152
drag, startPoint x: 810, startPoint y: 333, endPoint x: 733, endPoint y: 169, distance: 181.3
click at [733, 169] on div "Location Search Box Multiple Locations Found Data Type PGM Manhole Max Results …" at bounding box center [632, 314] width 974 height 440
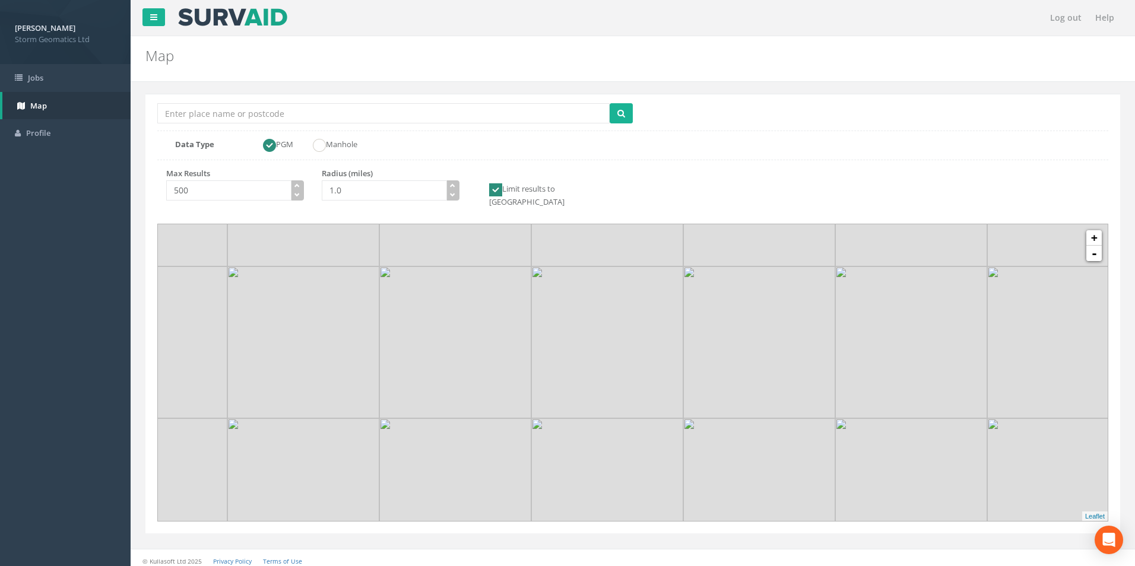
drag, startPoint x: 749, startPoint y: 338, endPoint x: 604, endPoint y: 396, distance: 156.2
click at [590, 435] on img at bounding box center [607, 494] width 152 height 152
drag, startPoint x: 772, startPoint y: 310, endPoint x: 617, endPoint y: 420, distance: 190.3
click at [617, 420] on img at bounding box center [571, 468] width 152 height 152
drag
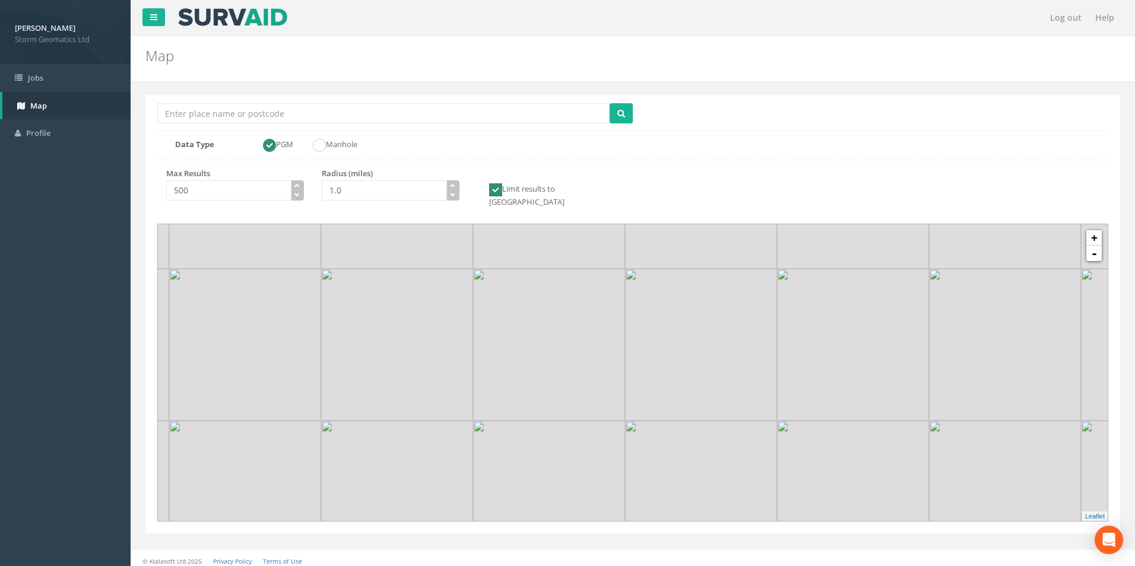
click at [708, 360] on img at bounding box center [701, 345] width 152 height 152
click at [706, 329] on img at bounding box center [718, 396] width 152 height 152
click at [663, 293] on img at bounding box center [587, 344] width 152 height 152
click at [583, 301] on img at bounding box center [597, 294] width 152 height 152
click at [624, 352] on img at bounding box center [617, 428] width 152 height 152
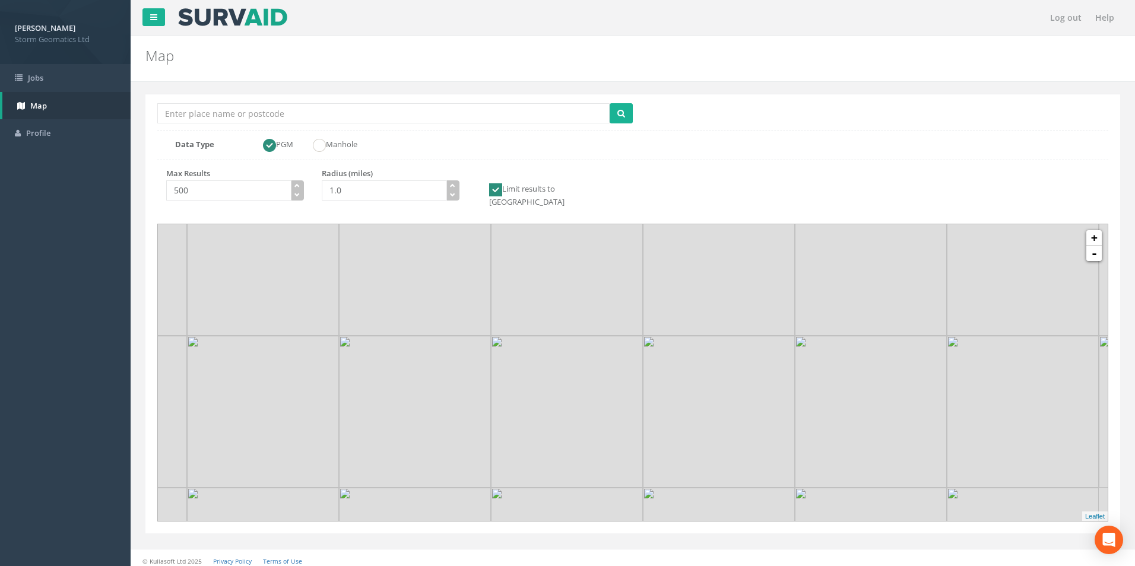
click at [516, 296] on img at bounding box center [567, 260] width 152 height 152
click at [546, 361] on img at bounding box center [531, 347] width 152 height 152
click at [561, 438] on img at bounding box center [551, 362] width 152 height 152
click at [1097, 233] on link "+" at bounding box center [1093, 237] width 15 height 15
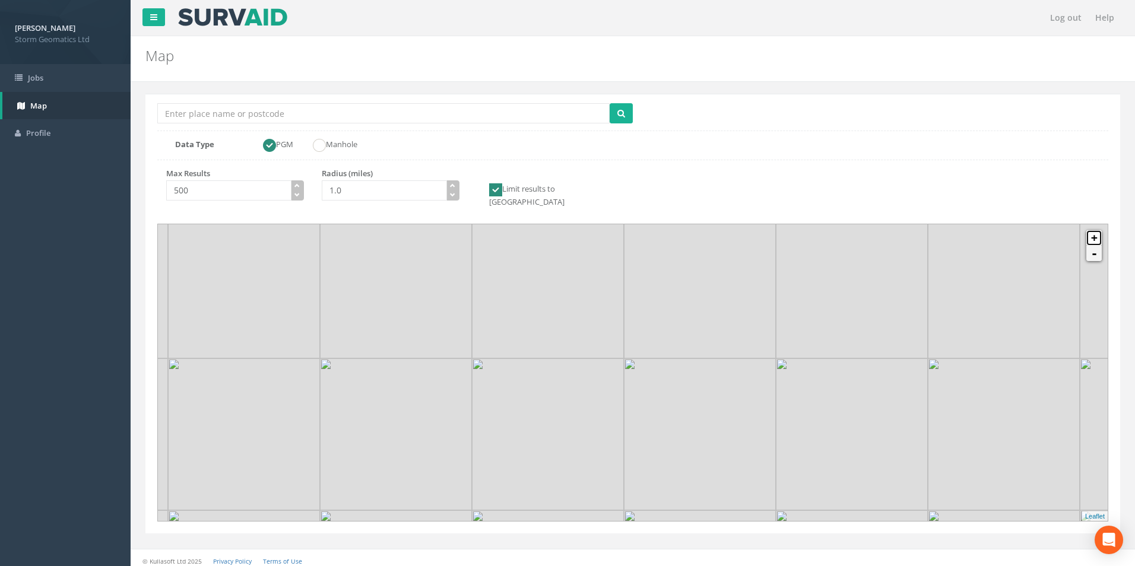
click at [1097, 234] on link "+" at bounding box center [1093, 237] width 15 height 15
click at [730, 358] on img at bounding box center [669, 359] width 152 height 152
click at [745, 283] on img at bounding box center [821, 359] width 152 height 152
click at [772, 396] on img at bounding box center [796, 462] width 152 height 152
click at [725, 414] on img at bounding box center [649, 338] width 152 height 152
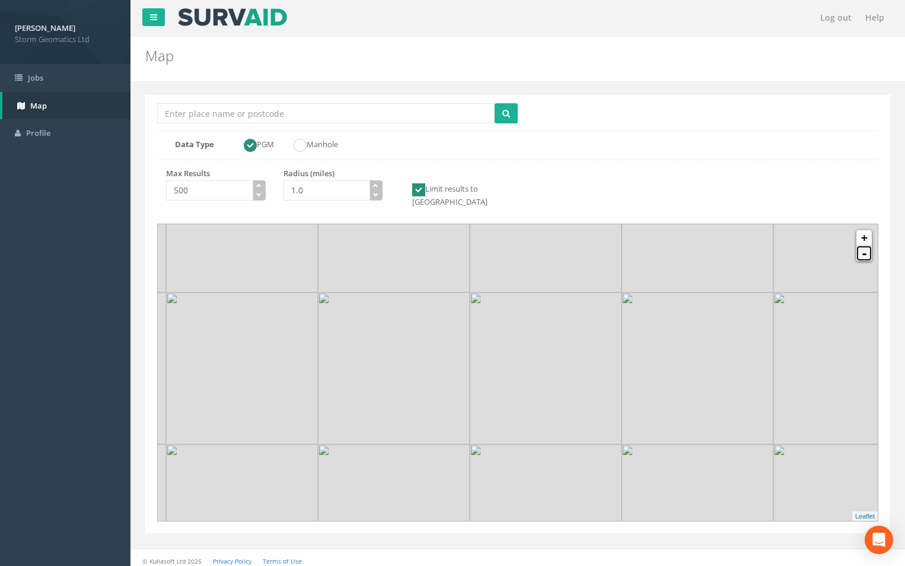
click at [864, 246] on link "-" at bounding box center [864, 253] width 15 height 15
drag, startPoint x: 654, startPoint y: 394, endPoint x: 705, endPoint y: 244, distance: 158.4
click at [697, 431] on img at bounding box center [621, 507] width 152 height 152
drag, startPoint x: 483, startPoint y: 333, endPoint x: 636, endPoint y: 278, distance: 162.7
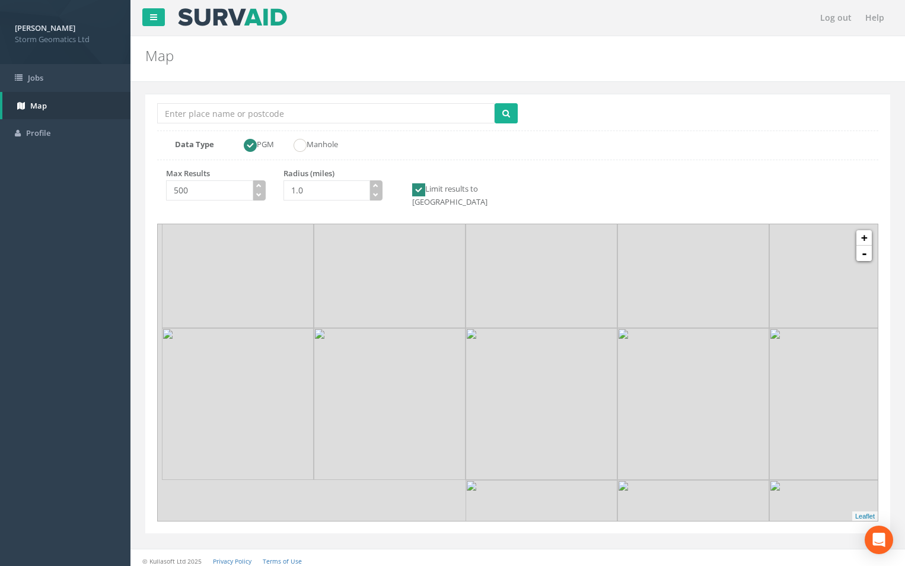
click at [636, 278] on img at bounding box center [694, 252] width 152 height 152
drag, startPoint x: 506, startPoint y: 397, endPoint x: 697, endPoint y: 198, distance: 275.7
click at [697, 198] on div "Location Search Box Multiple Locations Found Data Type PGM Manhole Max Results …" at bounding box center [517, 314] width 745 height 440
drag, startPoint x: 612, startPoint y: 314, endPoint x: 579, endPoint y: 460, distance: 149.7
click at [579, 429] on img at bounding box center [582, 353] width 152 height 152
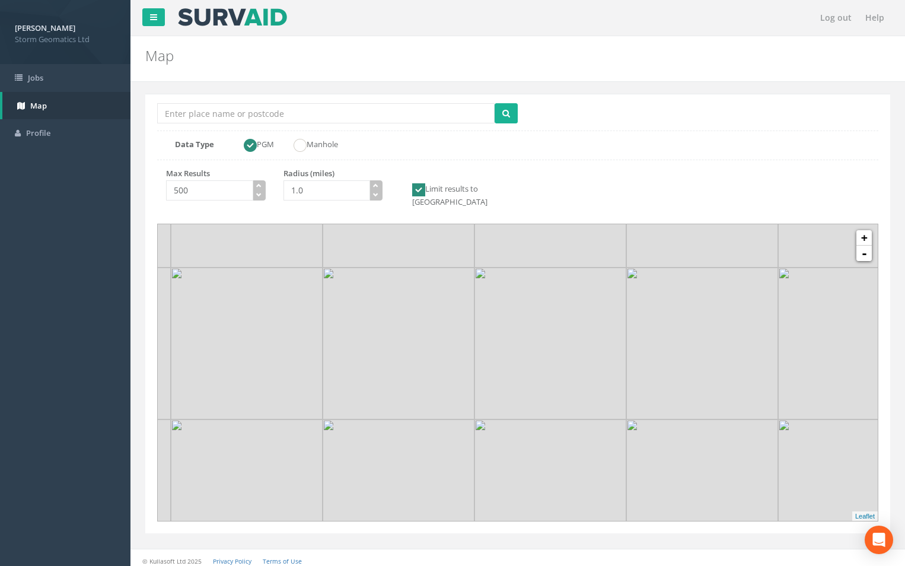
drag, startPoint x: 544, startPoint y: 386, endPoint x: 589, endPoint y: 474, distance: 98.5
click at [589, 420] on img at bounding box center [551, 344] width 152 height 152
drag, startPoint x: 641, startPoint y: 366, endPoint x: 602, endPoint y: 465, distance: 106.6
click at [602, 465] on img at bounding box center [585, 468] width 152 height 152
drag, startPoint x: 627, startPoint y: 340, endPoint x: 614, endPoint y: 439, distance: 99.9
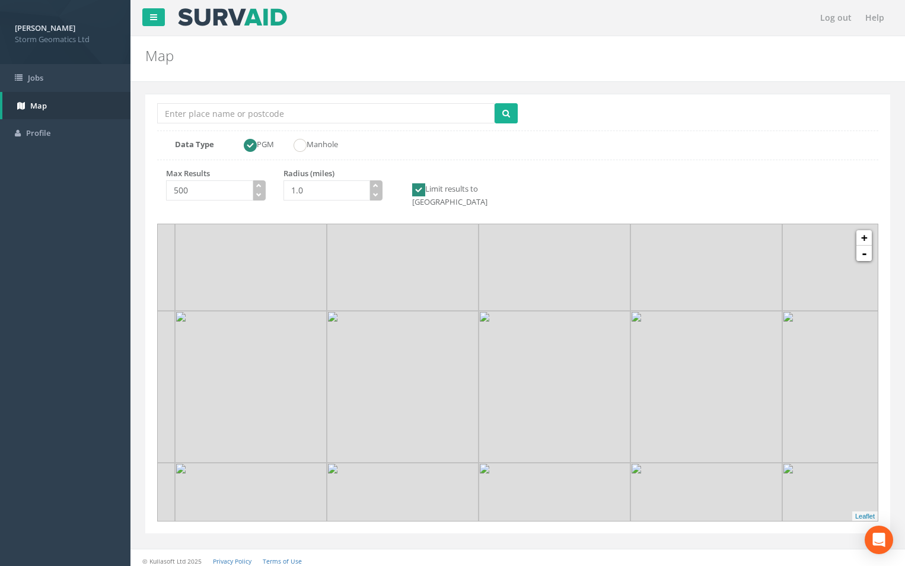
click at [614, 439] on img at bounding box center [555, 387] width 152 height 152
drag, startPoint x: 678, startPoint y: 410, endPoint x: 680, endPoint y: 482, distance: 71.8
click at [680, 480] on img at bounding box center [694, 404] width 152 height 152
drag, startPoint x: 628, startPoint y: 389, endPoint x: 654, endPoint y: 423, distance: 42.8
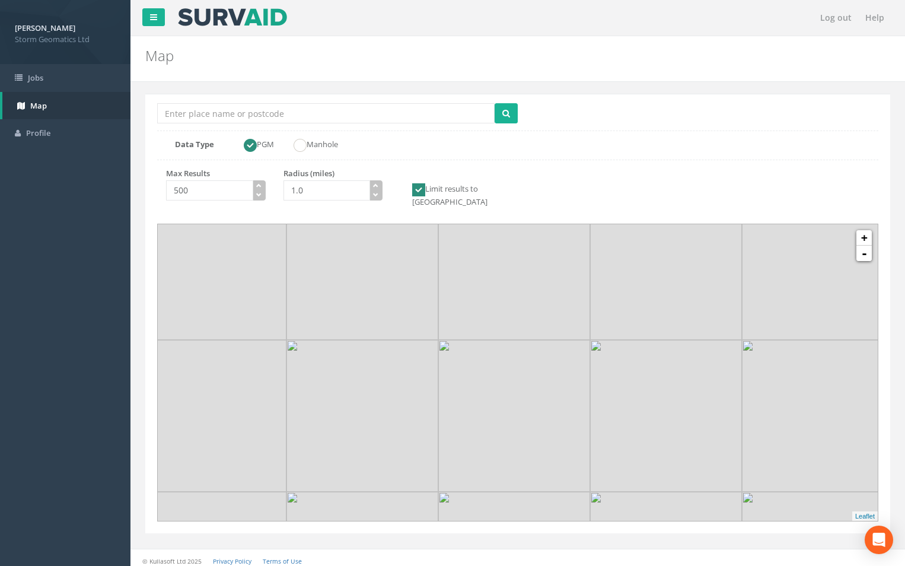
drag, startPoint x: 603, startPoint y: 354, endPoint x: 706, endPoint y: 267, distance: 134.3
click at [706, 267] on img at bounding box center [666, 264] width 152 height 152
drag, startPoint x: 589, startPoint y: 258, endPoint x: 631, endPoint y: 365, distance: 115.0
click at [608, 365] on img at bounding box center [532, 318] width 152 height 152
drag, startPoint x: 516, startPoint y: 420, endPoint x: 555, endPoint y: 471, distance: 64.3
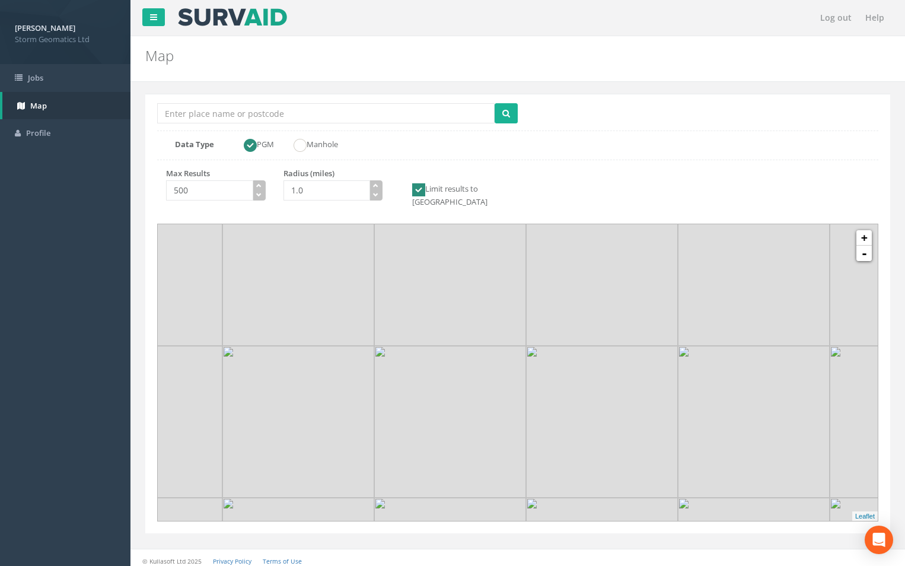
click at [555, 471] on img at bounding box center [602, 422] width 152 height 152
drag, startPoint x: 667, startPoint y: 307, endPoint x: 631, endPoint y: 398, distance: 98.1
click at [631, 398] on img at bounding box center [567, 373] width 152 height 152
drag, startPoint x: 627, startPoint y: 358, endPoint x: 555, endPoint y: 425, distance: 97.8
click at [555, 425] on img at bounding box center [498, 434] width 152 height 152
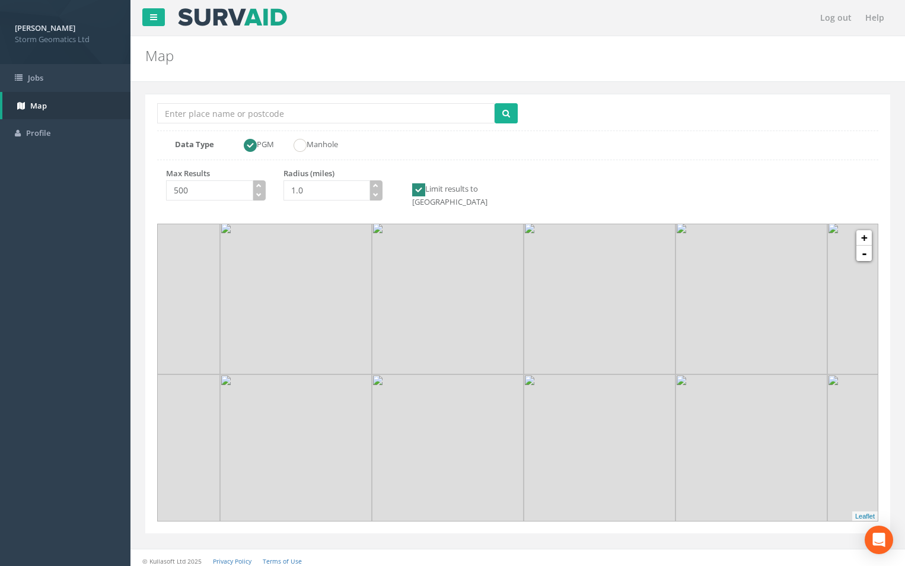
drag, startPoint x: 609, startPoint y: 381, endPoint x: 421, endPoint y: 328, distance: 195.4
click at [524, 374] on img at bounding box center [600, 450] width 152 height 152
click at [861, 246] on link "-" at bounding box center [864, 253] width 15 height 15
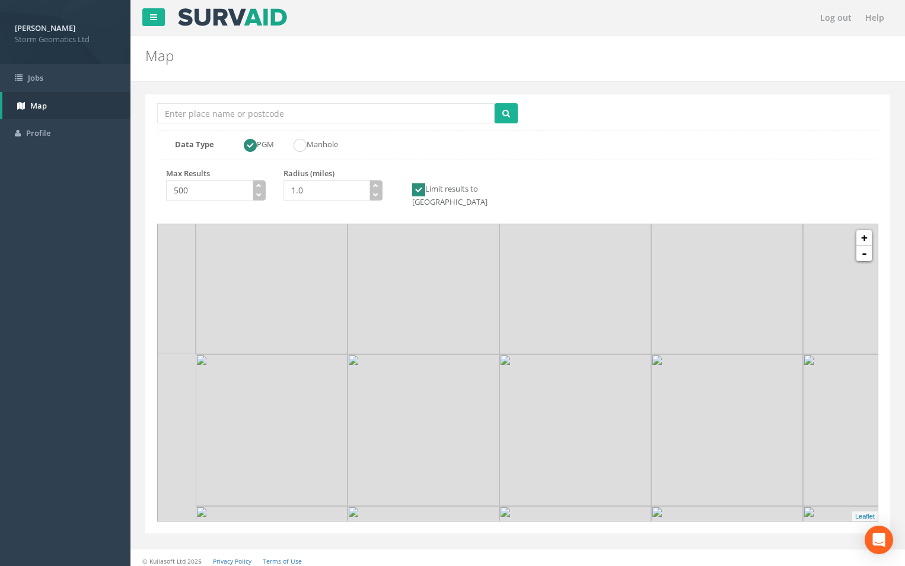
drag, startPoint x: 696, startPoint y: 300, endPoint x: 773, endPoint y: 310, distance: 77.8
click at [773, 310] on img at bounding box center [728, 278] width 152 height 152
drag, startPoint x: 707, startPoint y: 325, endPoint x: 787, endPoint y: 339, distance: 81.5
click at [787, 339] on img at bounding box center [808, 293] width 152 height 152
drag, startPoint x: 614, startPoint y: 345, endPoint x: 695, endPoint y: 361, distance: 82.7
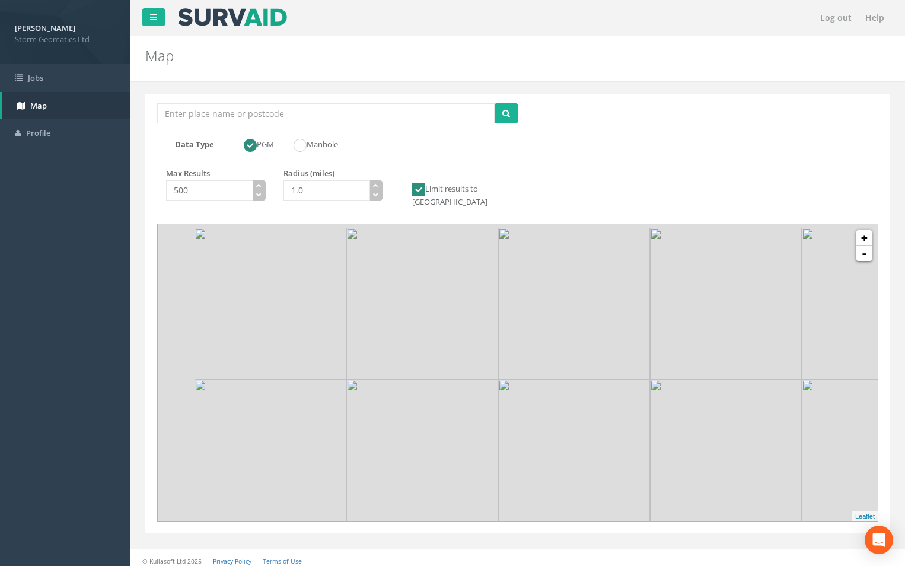
click at [695, 361] on img at bounding box center [726, 304] width 152 height 152
drag, startPoint x: 596, startPoint y: 347, endPoint x: 749, endPoint y: 378, distance: 156.3
click at [751, 377] on img at bounding box center [736, 338] width 152 height 152
drag, startPoint x: 739, startPoint y: 377, endPoint x: 636, endPoint y: 322, distance: 116.8
click at [636, 322] on img at bounding box center [676, 314] width 152 height 152
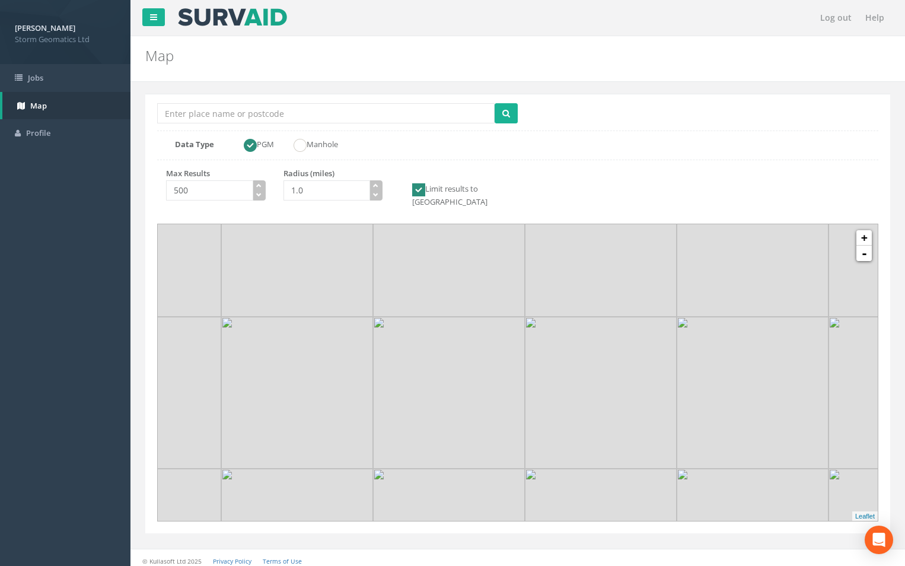
drag, startPoint x: 638, startPoint y: 321, endPoint x: 446, endPoint y: 273, distance: 197.6
click at [446, 273] on img at bounding box center [449, 241] width 152 height 152
drag, startPoint x: 653, startPoint y: 318, endPoint x: 609, endPoint y: 266, distance: 68.2
click at [609, 266] on img at bounding box center [557, 341] width 152 height 152
drag, startPoint x: 591, startPoint y: 325, endPoint x: 582, endPoint y: 349, distance: 26.5
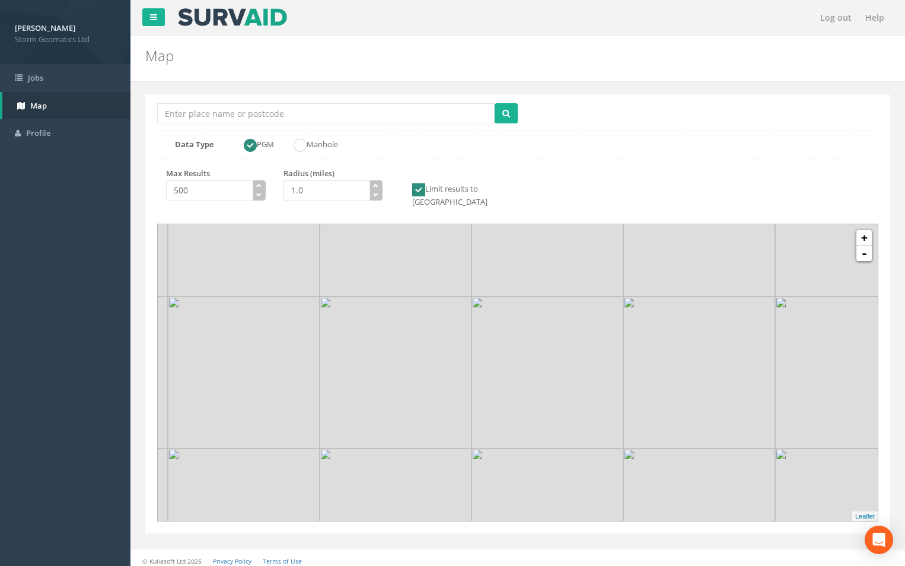
click at [582, 349] on img at bounding box center [548, 373] width 152 height 152
drag, startPoint x: 570, startPoint y: 322, endPoint x: 554, endPoint y: 356, distance: 37.7
click at [572, 425] on img at bounding box center [548, 473] width 152 height 152
drag, startPoint x: 558, startPoint y: 357, endPoint x: 565, endPoint y: 451, distance: 94.6
click at [563, 464] on img at bounding box center [554, 431] width 152 height 152
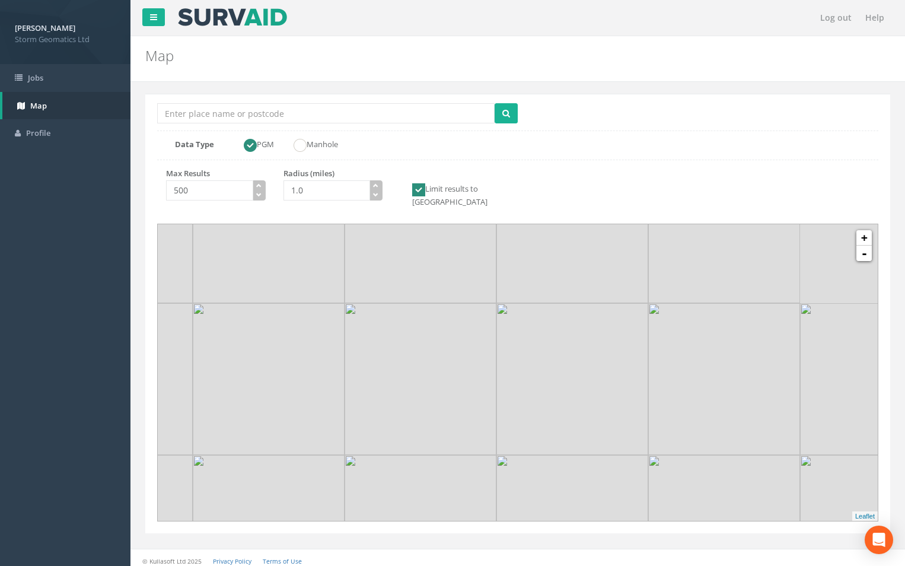
drag, startPoint x: 605, startPoint y: 417, endPoint x: 462, endPoint y: 365, distance: 151.7
click at [462, 365] on img at bounding box center [421, 379] width 152 height 152
drag, startPoint x: 595, startPoint y: 398, endPoint x: 516, endPoint y: 363, distance: 86.0
click at [516, 363] on img at bounding box center [500, 345] width 152 height 152
drag, startPoint x: 519, startPoint y: 362, endPoint x: 502, endPoint y: 354, distance: 18.6
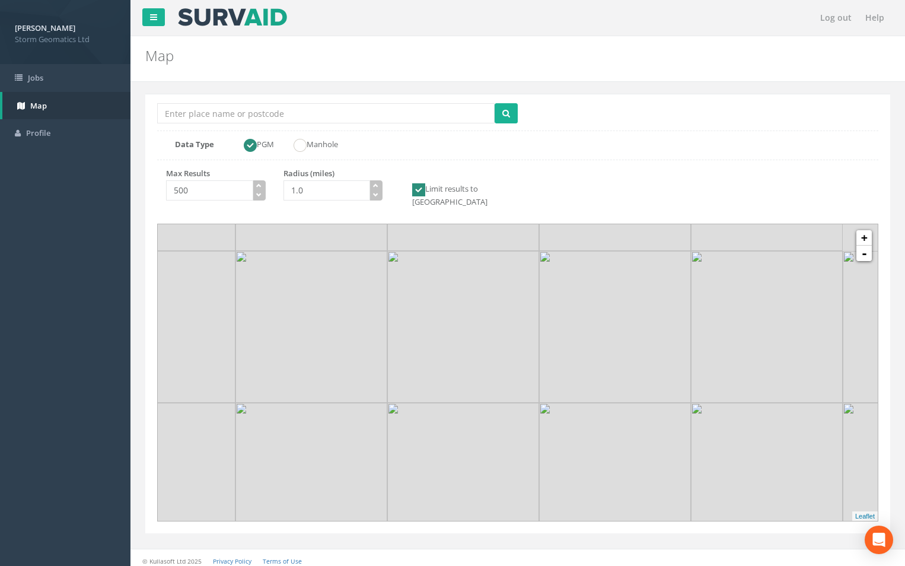
click at [502, 354] on img at bounding box center [463, 327] width 152 height 152
drag, startPoint x: 480, startPoint y: 353, endPoint x: 579, endPoint y: 367, distance: 99.4
click at [578, 366] on img at bounding box center [553, 336] width 152 height 152
